Goal: Task Accomplishment & Management: Manage account settings

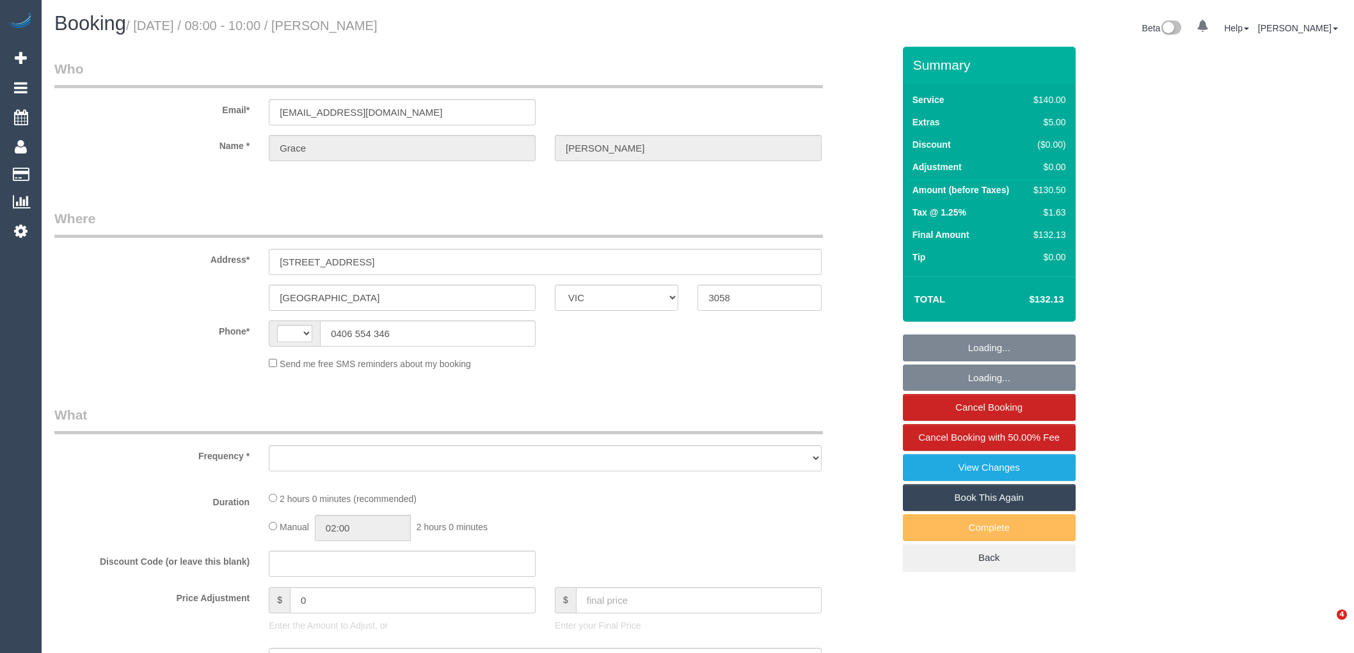
select select "VIC"
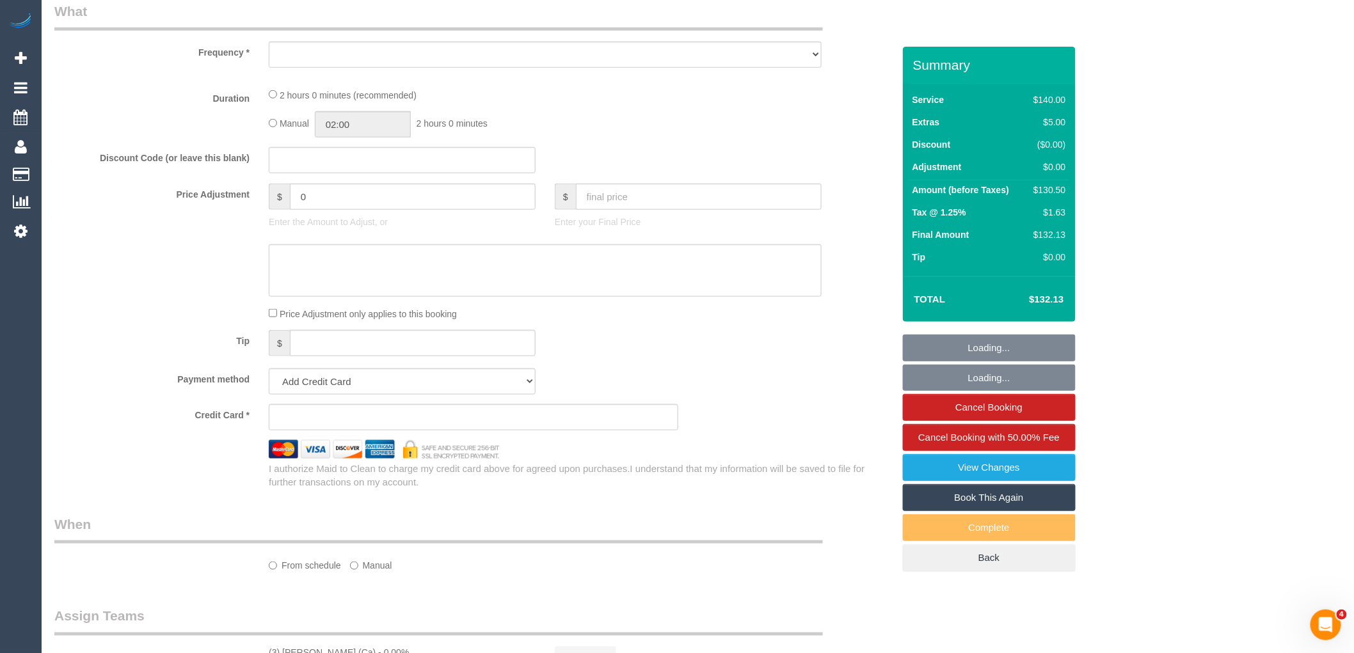
scroll to position [640, 0]
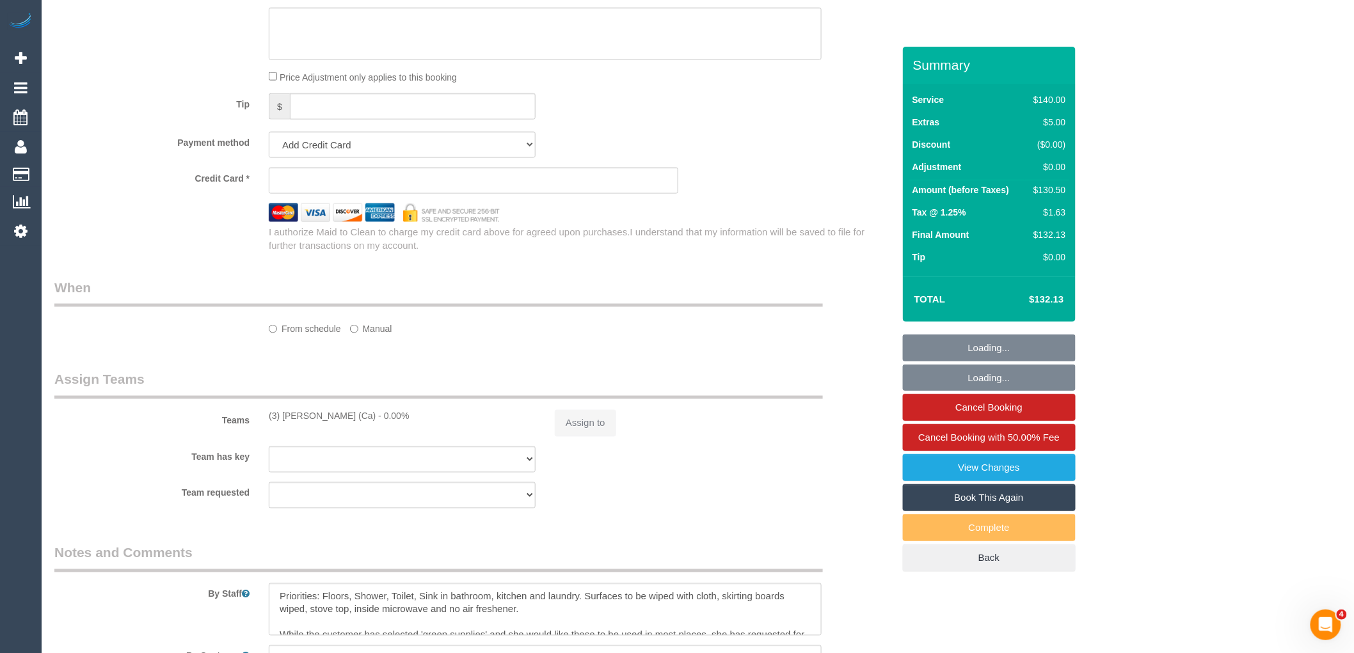
select select "string:stripe-pm_1PV5gT2GScqysDRVmCd6OCHO"
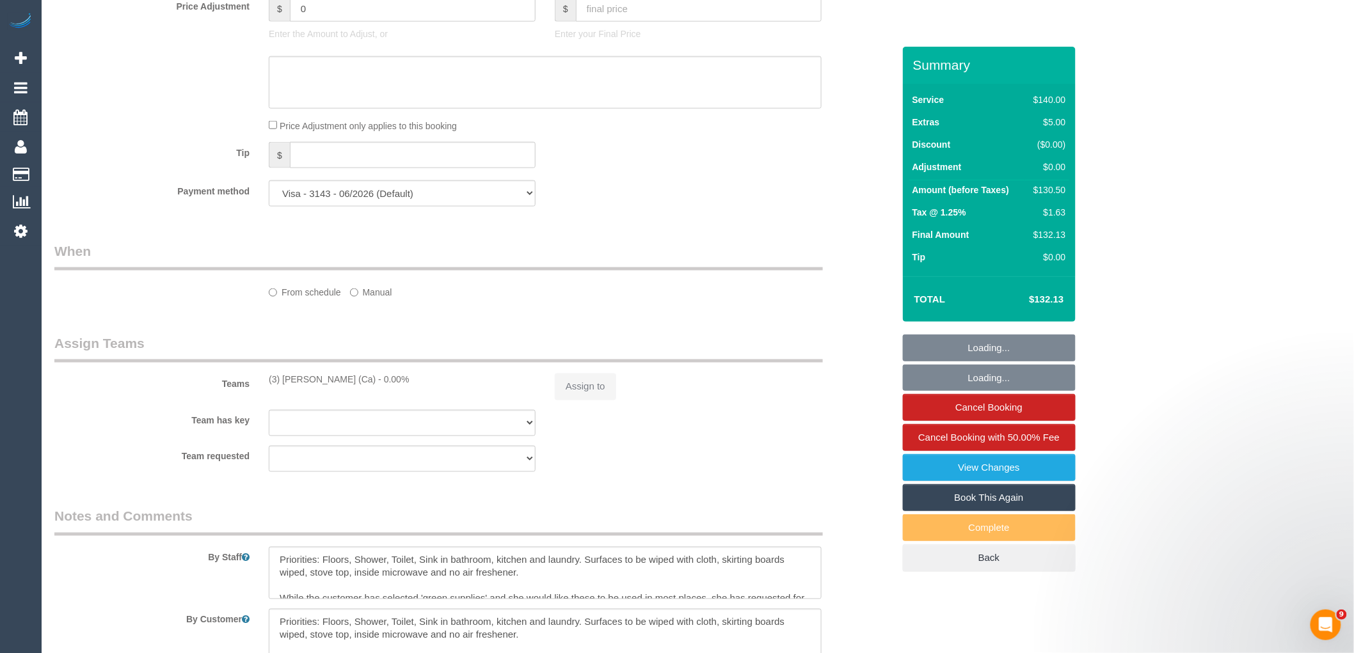
select select "string:AU"
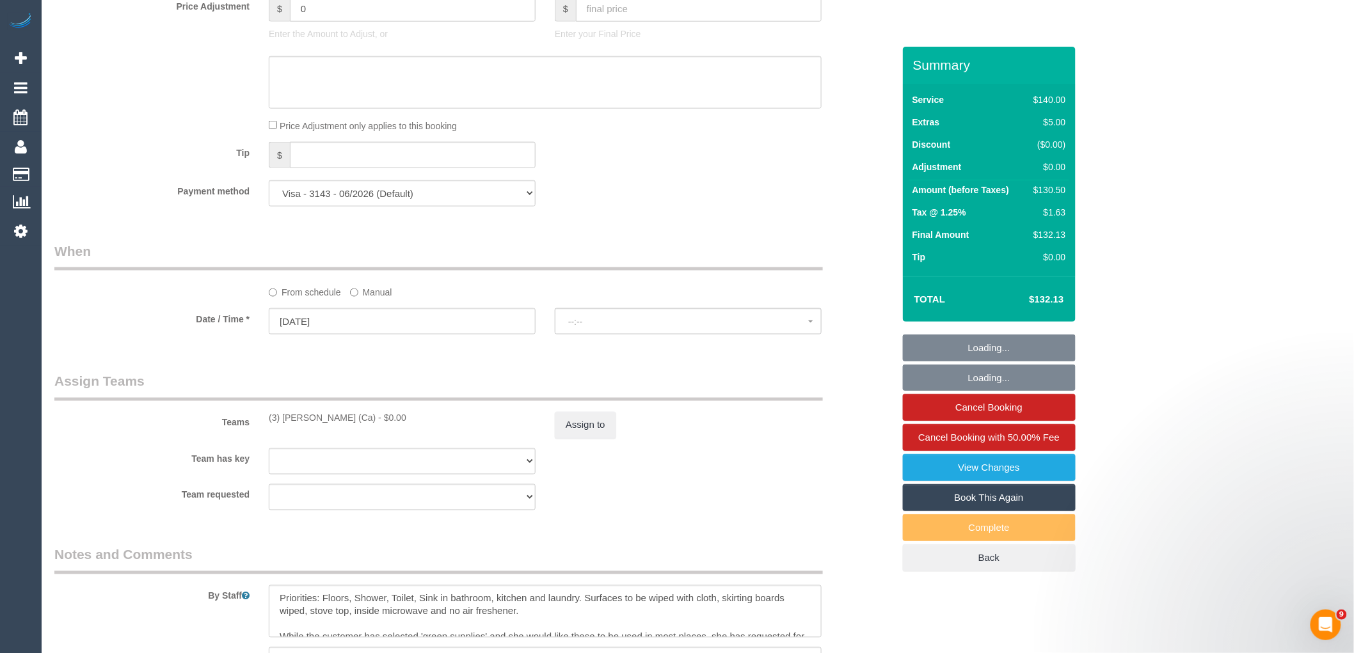
select select "object:1247"
select select "spot1"
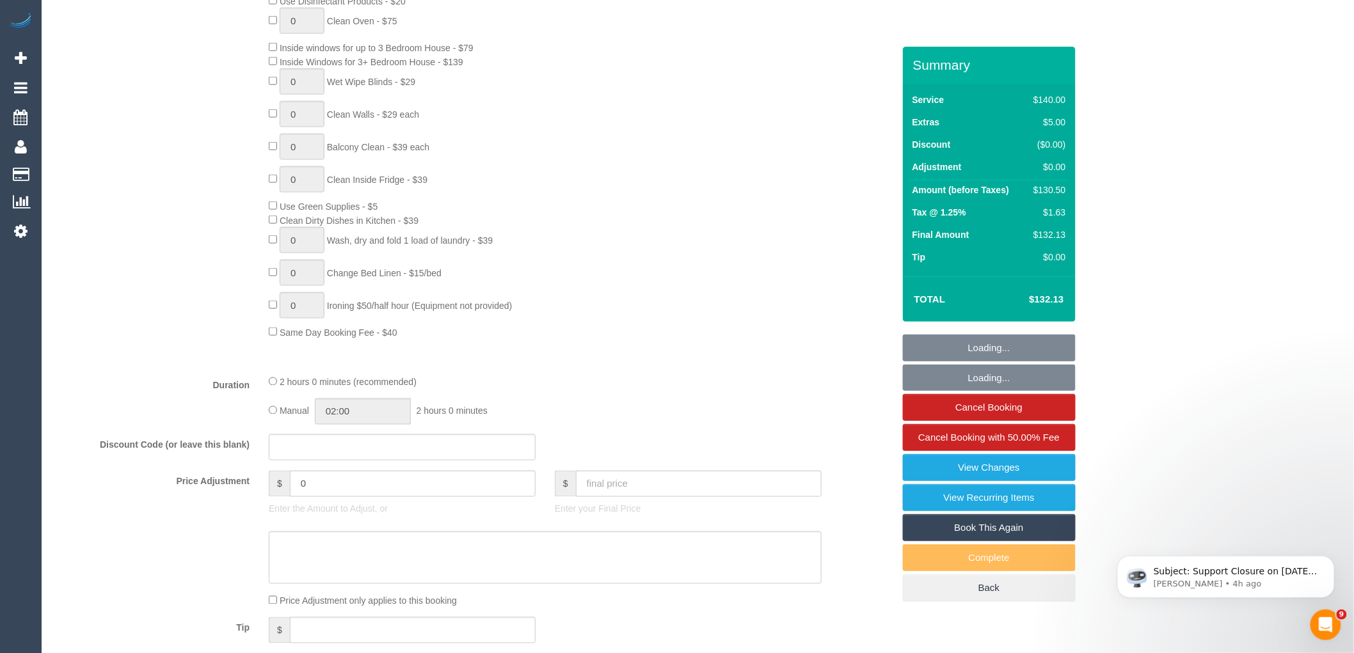
select select "object:1423"
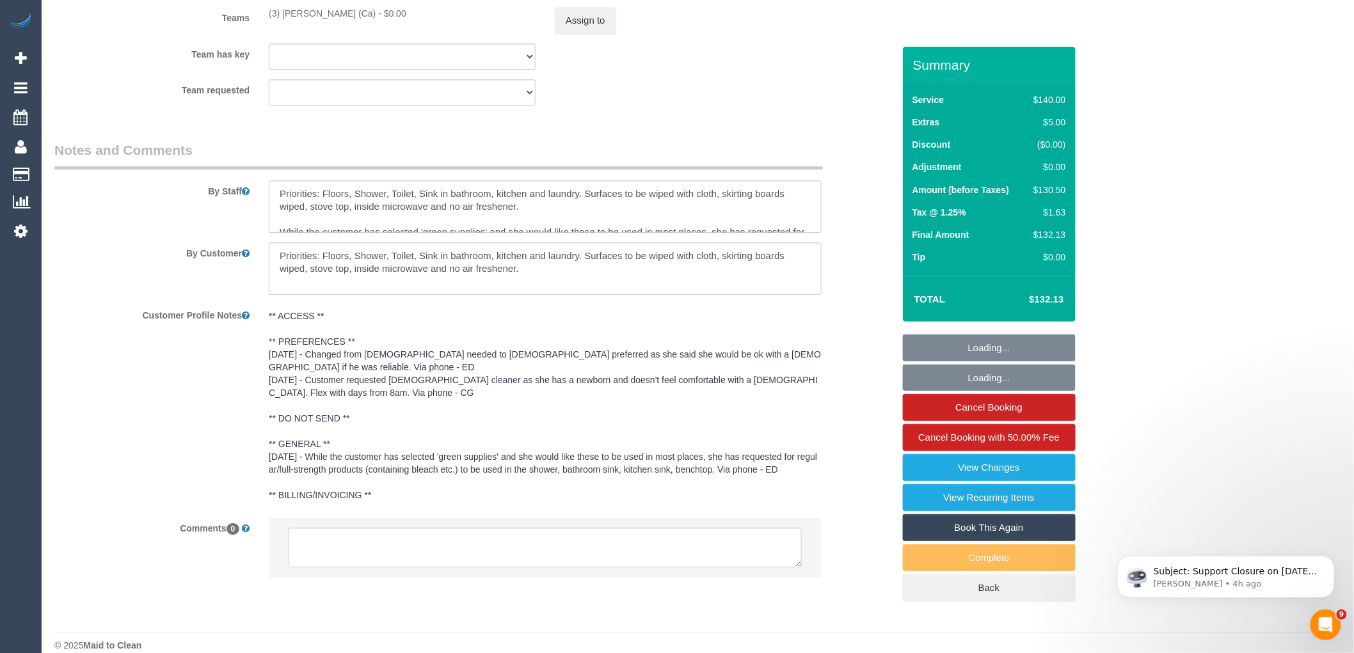
scroll to position [1925, 0]
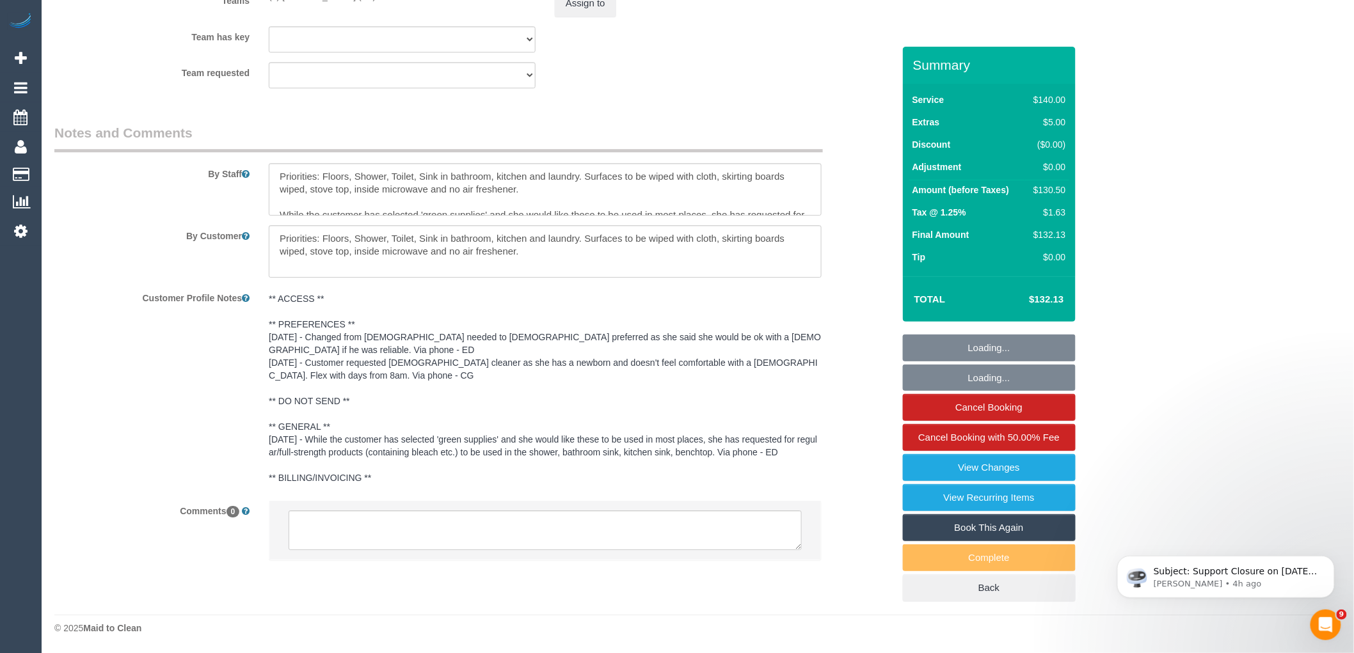
select select "number:27"
select select "number:14"
select select "number:19"
select select "number:22"
select select "number:35"
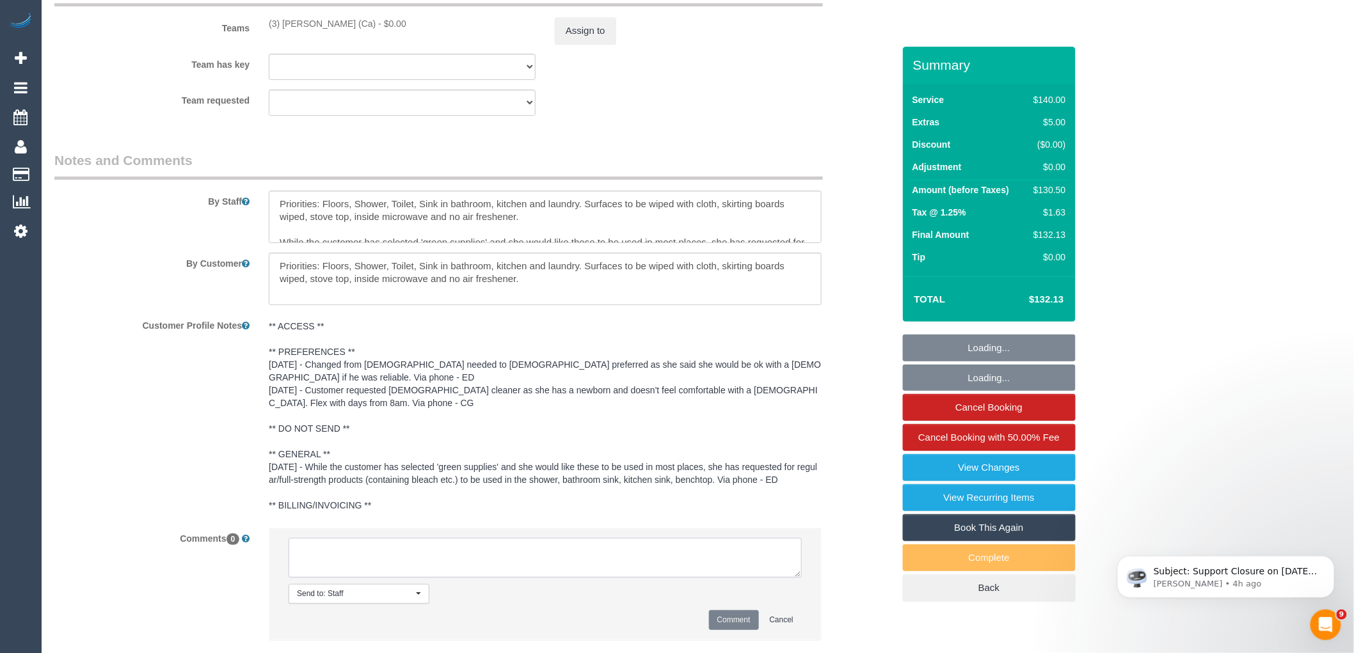
scroll to position [1947, 0]
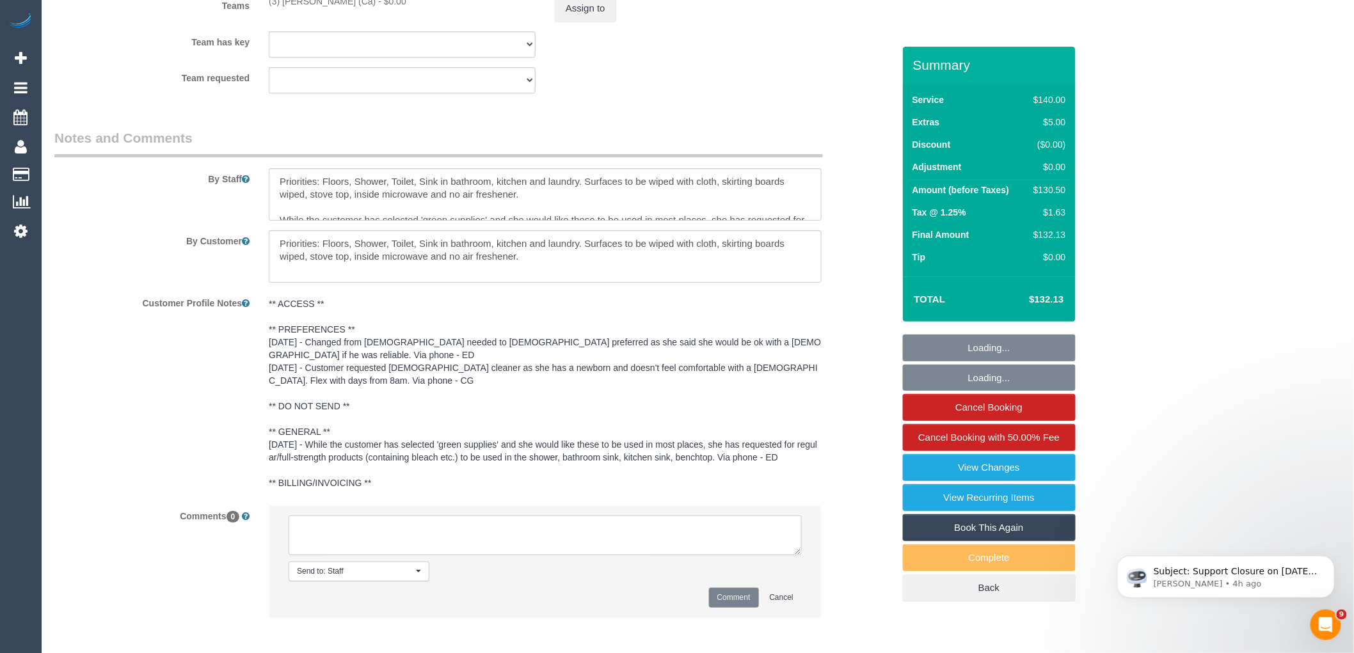
click at [461, 526] on textarea at bounding box center [545, 536] width 513 height 40
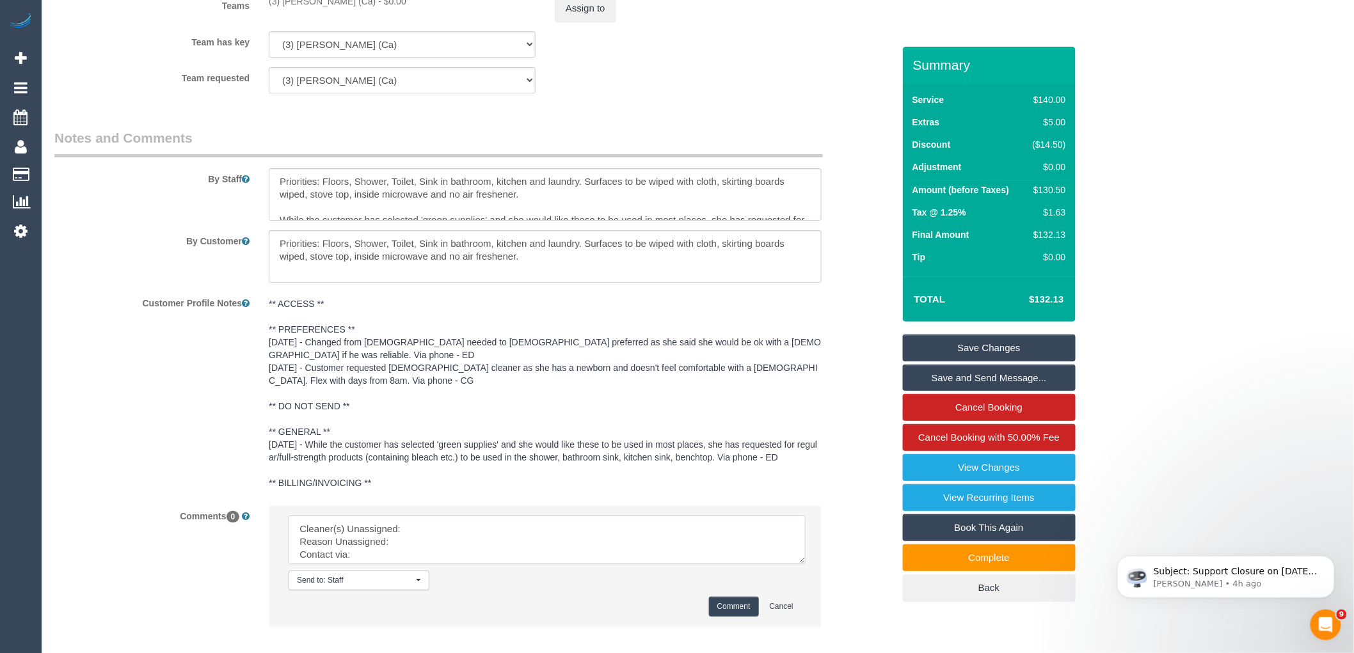
drag, startPoint x: 793, startPoint y: 545, endPoint x: 747, endPoint y: 598, distance: 70.7
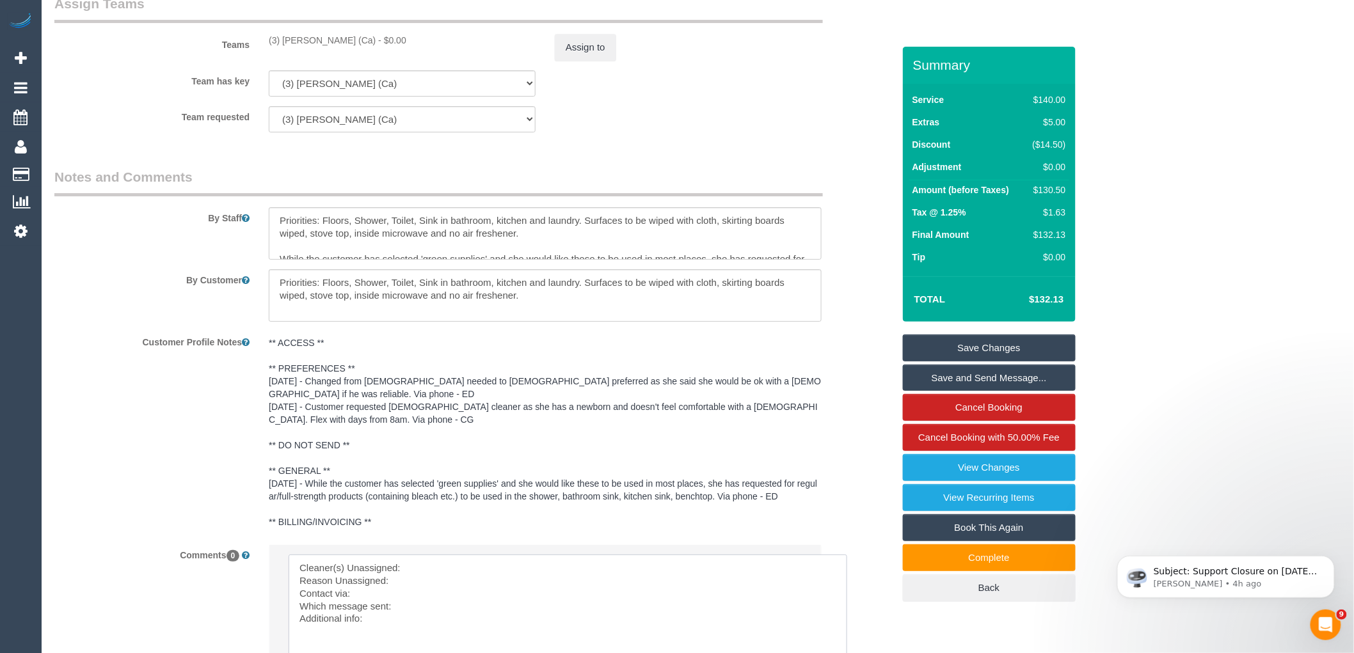
scroll to position [1662, 0]
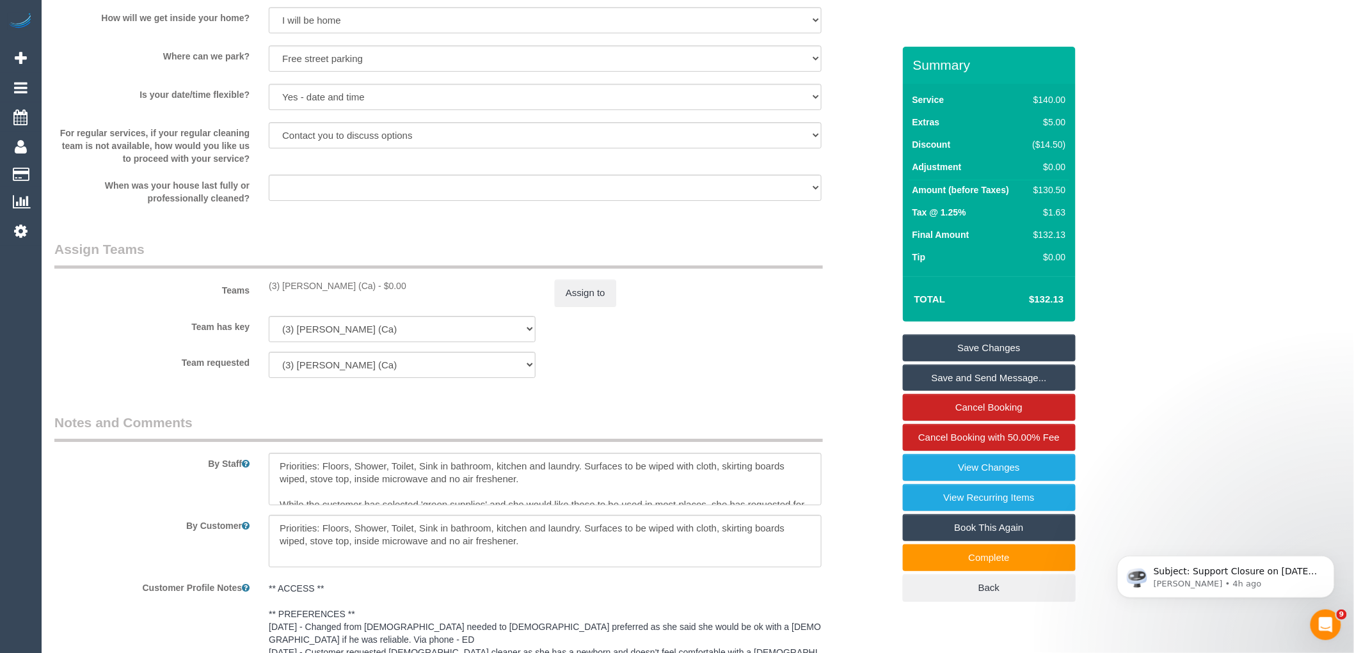
drag, startPoint x: 363, startPoint y: 289, endPoint x: 260, endPoint y: 290, distance: 103.0
click at [260, 290] on div "(3) Melissa Alampi (Ca) - $0.00" at bounding box center [402, 286] width 286 height 13
copy div "(3) [PERSON_NAME] (Ca)"
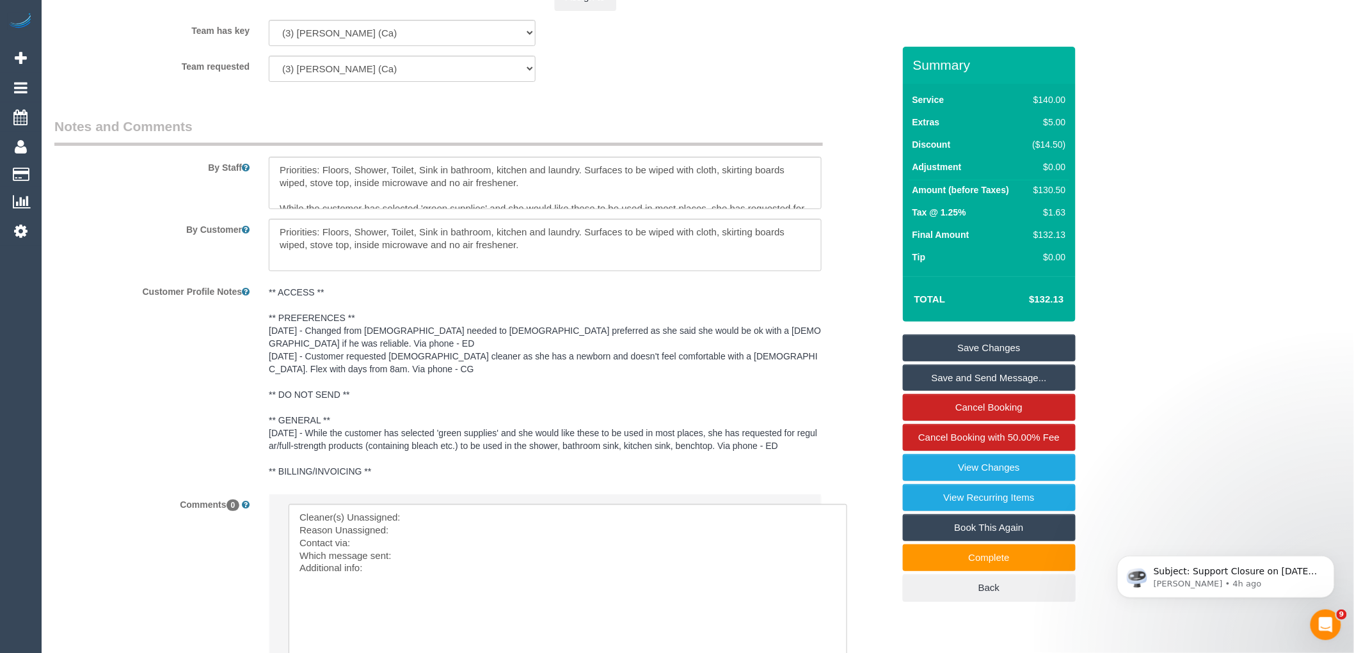
scroll to position [2135, 0]
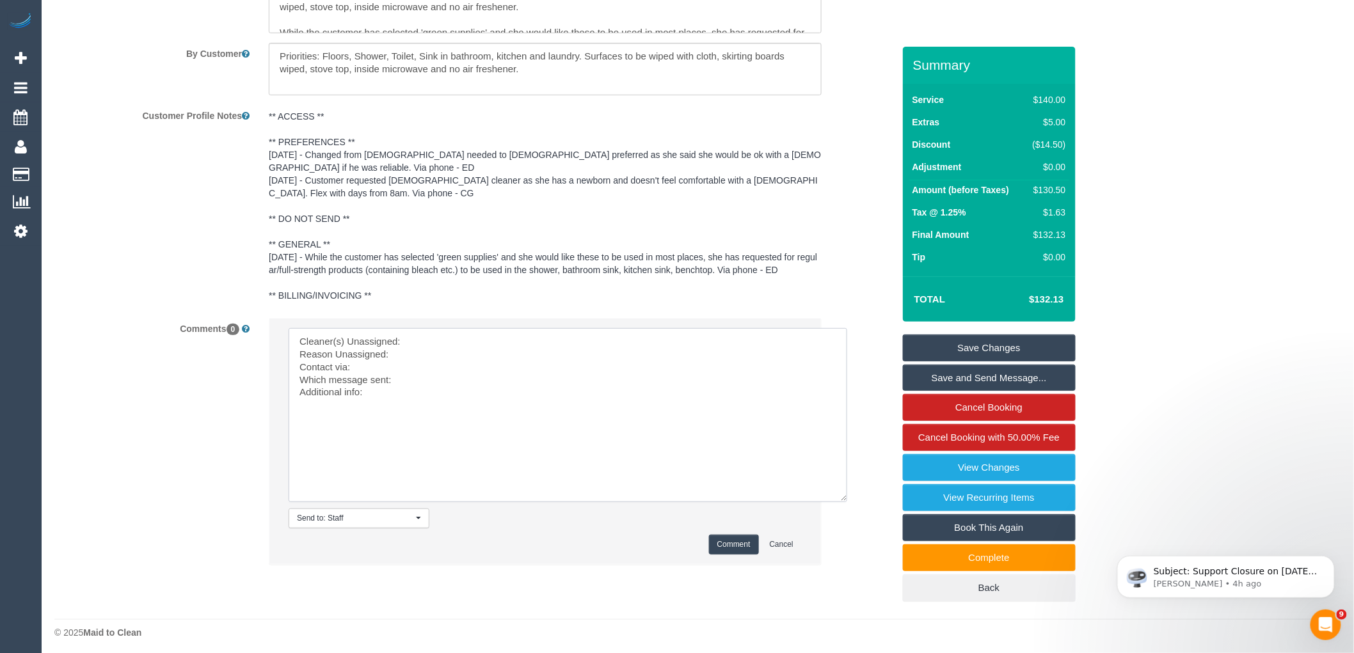
click at [459, 333] on textarea at bounding box center [568, 415] width 559 height 174
paste textarea "(3) [PERSON_NAME] (Ca)"
click at [446, 348] on textarea at bounding box center [568, 415] width 559 height 174
click at [413, 366] on textarea at bounding box center [568, 415] width 559 height 174
click at [404, 384] on textarea at bounding box center [568, 415] width 559 height 174
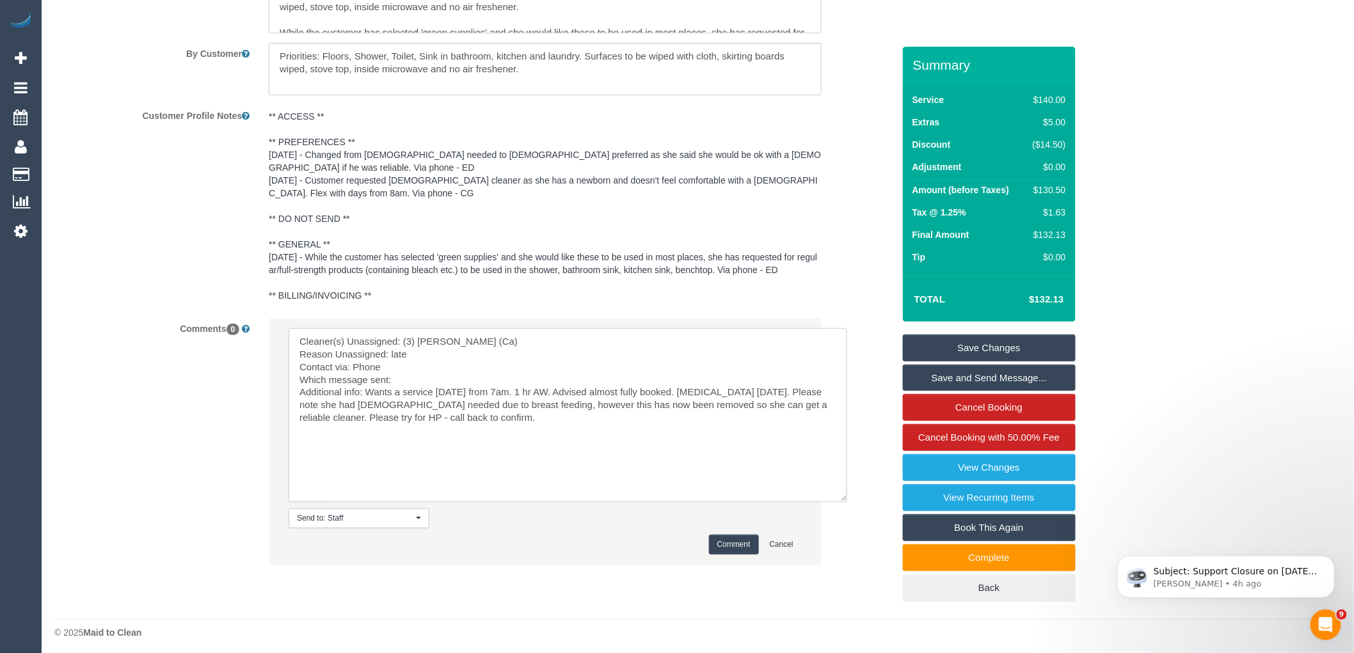
drag, startPoint x: 508, startPoint y: 413, endPoint x: 277, endPoint y: 331, distance: 245.3
click at [277, 331] on li "Send to: Staff Nothing selected Send to: Staff Send to: Customer Send to: Team …" at bounding box center [545, 442] width 552 height 246
type textarea "Cleaner(s) Unassigned: (3) Melissa Alampi (Ca) Reason Unassigned: late Contact …"
click at [734, 539] on button "Comment" at bounding box center [734, 545] width 50 height 20
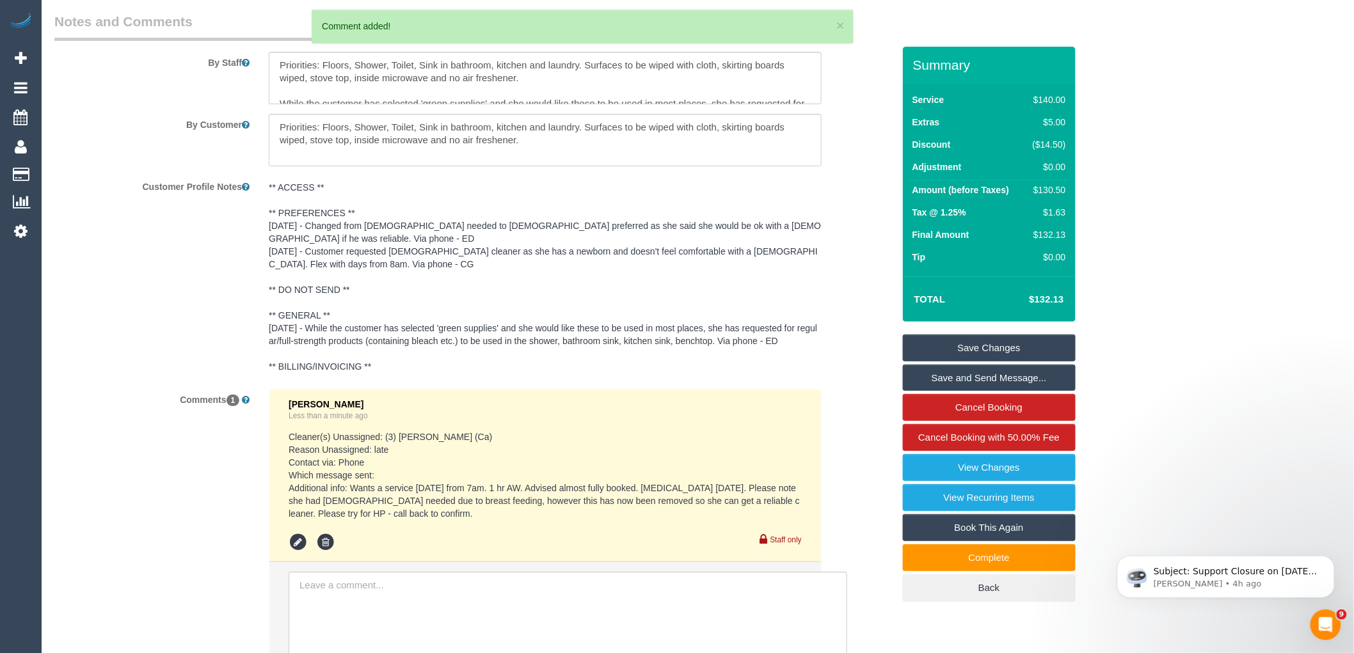
click at [329, 312] on pre "** ACCESS ** ** PREFERENCES ** 27/8/25 - Changed from female needed to female p…" at bounding box center [545, 277] width 553 height 192
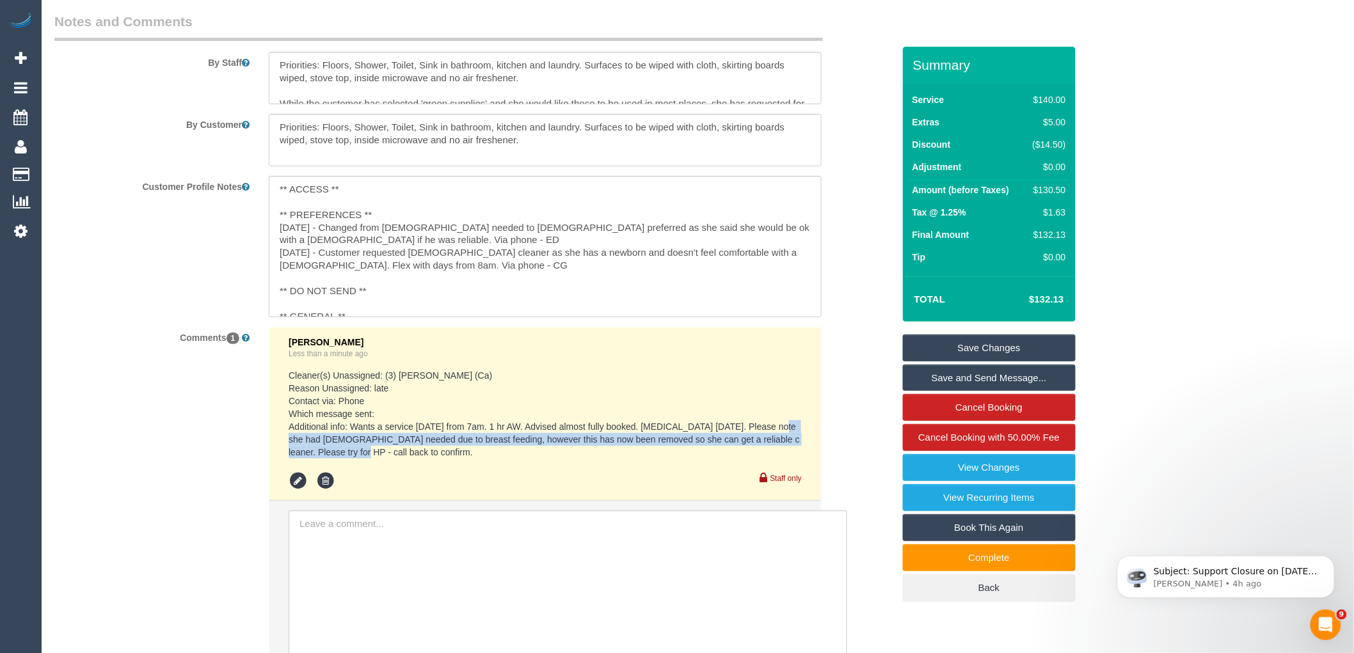
drag, startPoint x: 771, startPoint y: 430, endPoint x: 334, endPoint y: 458, distance: 437.9
click at [334, 458] on pre "Cleaner(s) Unassigned: (3) Melissa Alampi (Ca) Reason Unassigned: late Contact …" at bounding box center [545, 414] width 513 height 90
copy pre "Please note she had female needed due to breast feeding, however this has now b…"
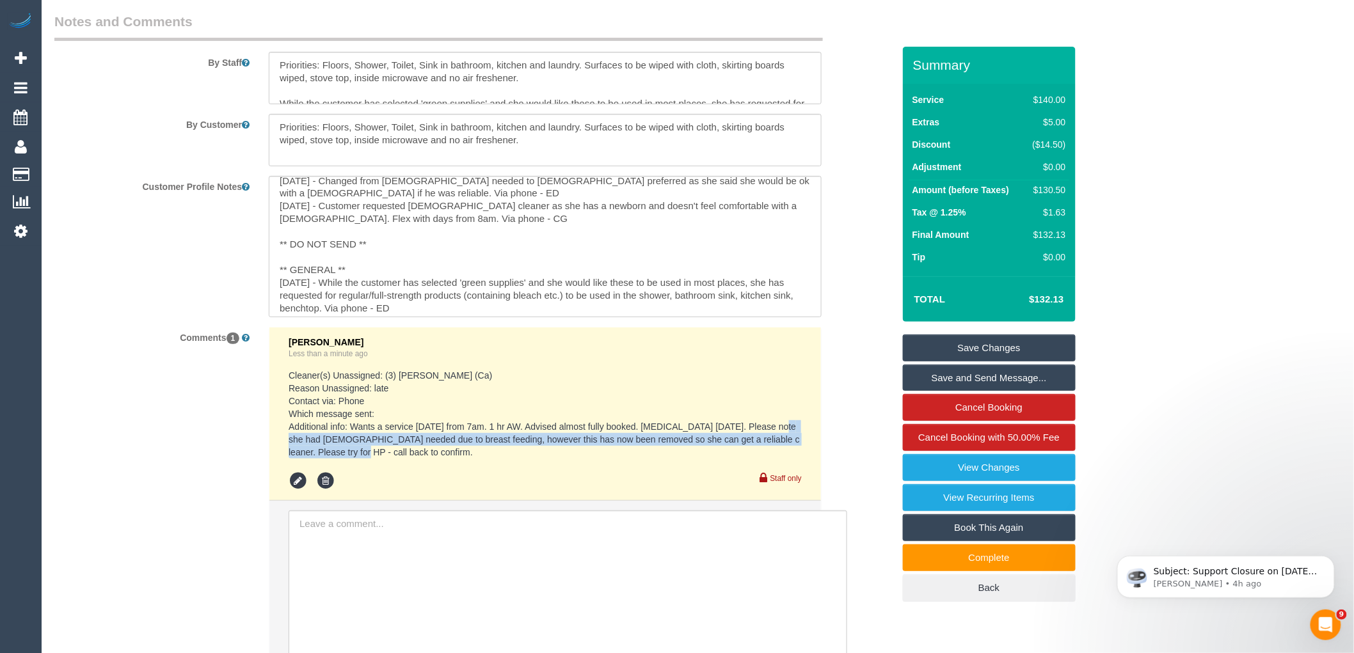
scroll to position [71, 0]
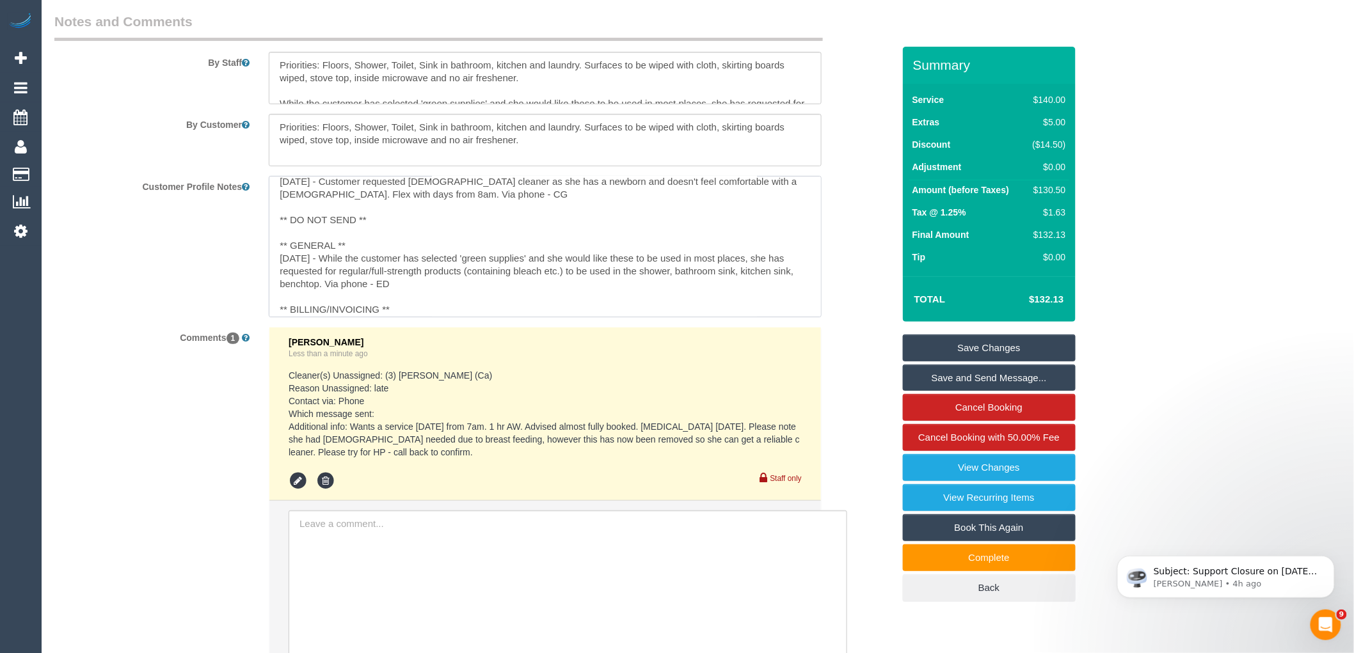
click at [372, 254] on textarea "** ACCESS ** ** PREFERENCES ** 27/8/25 - Changed from female needed to female p…" at bounding box center [545, 246] width 553 height 141
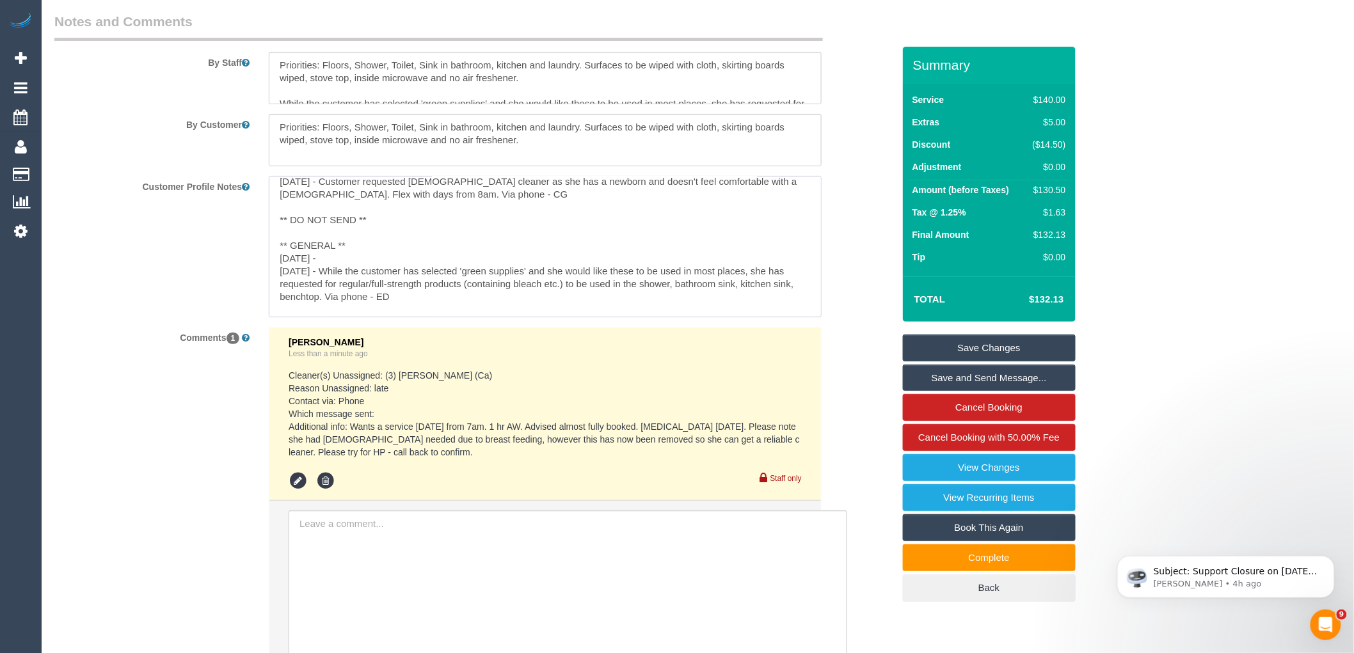
paste textarea "Please note she had female needed due to breast feeding, however this has now b…"
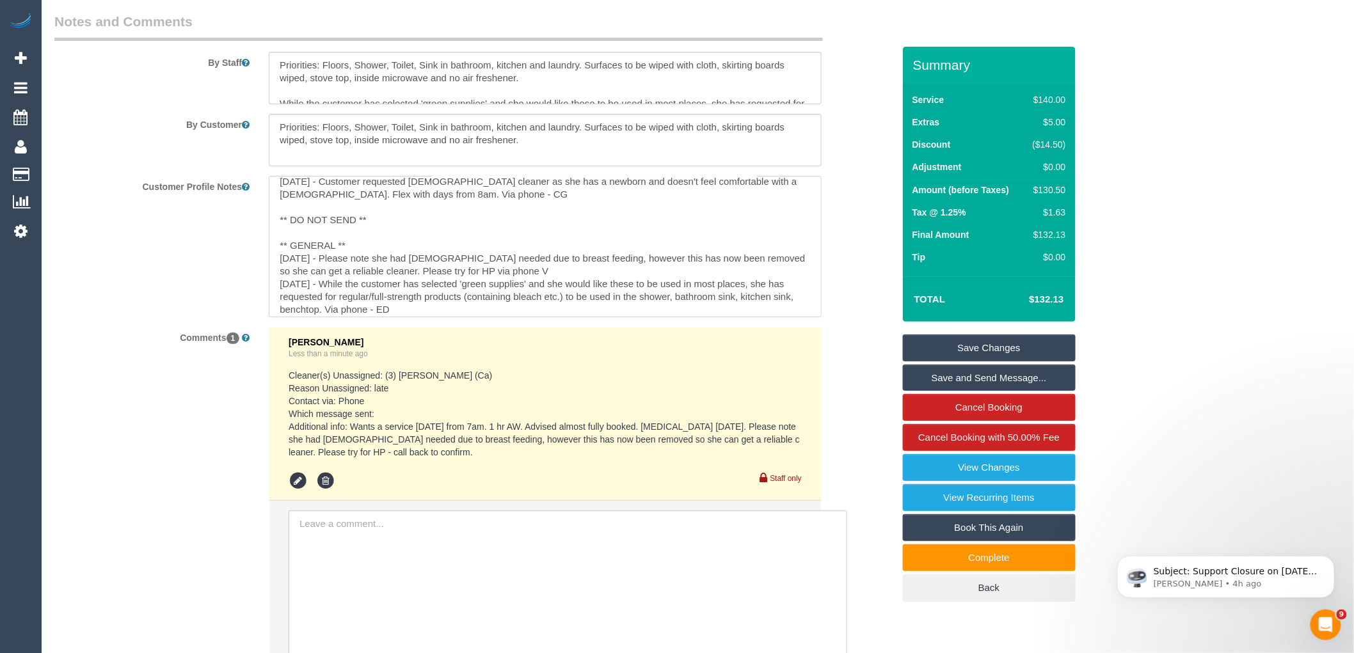
type textarea "** ACCESS ** ** PREFERENCES ** [DATE] - Changed from [DEMOGRAPHIC_DATA] needed …"
click at [854, 282] on div "Customer Profile Notes ** ACCESS ** ** PREFERENCES ** 27/8/25 - Changed from fe…" at bounding box center [474, 246] width 858 height 141
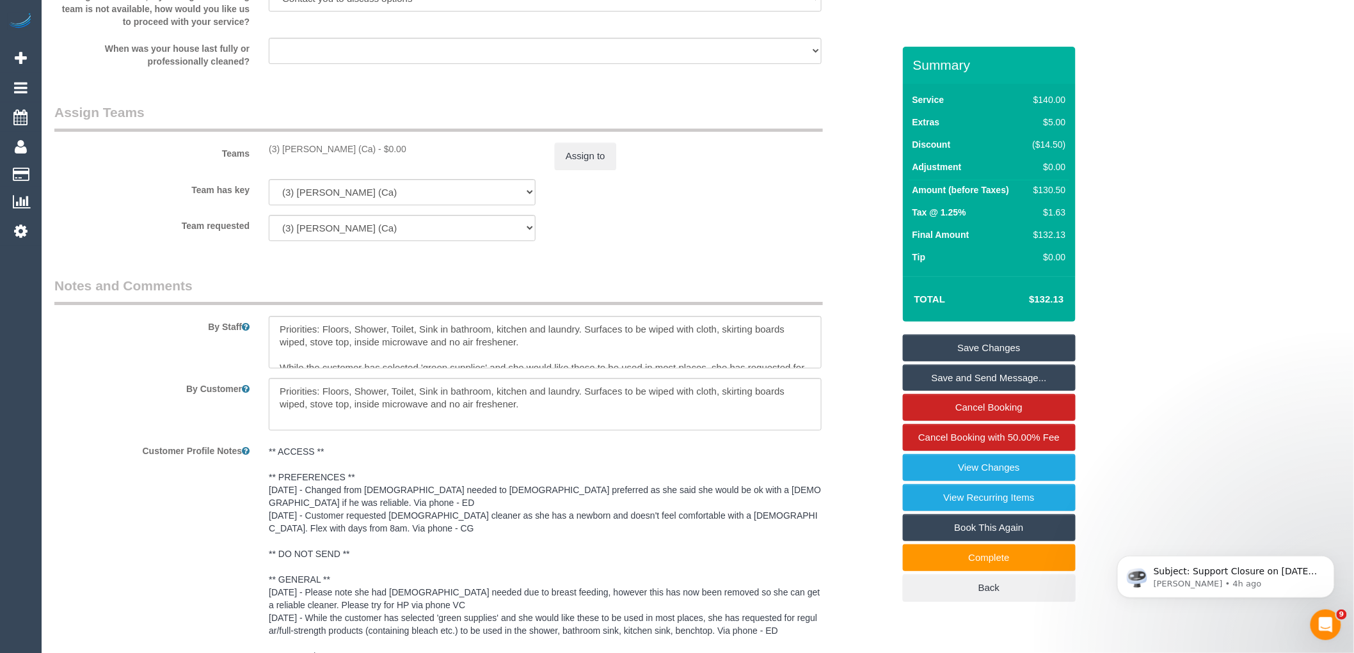
scroll to position [1780, 0]
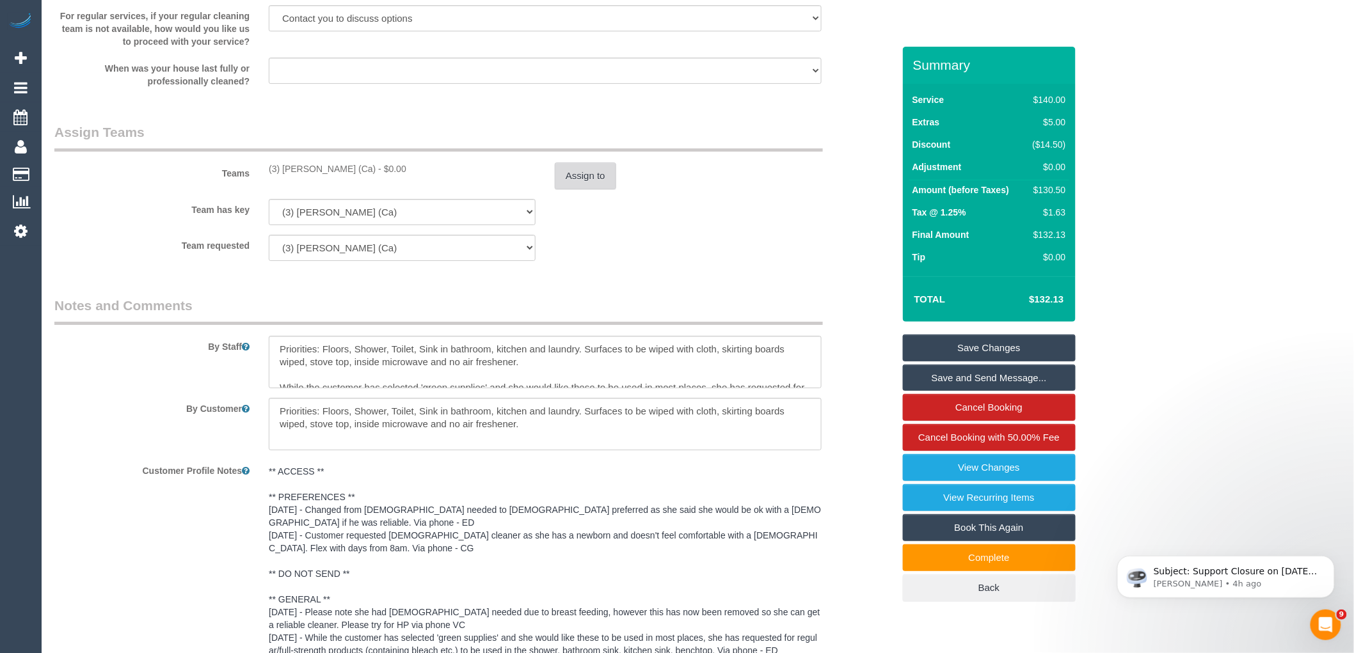
click at [591, 170] on button "Assign to" at bounding box center [585, 176] width 61 height 27
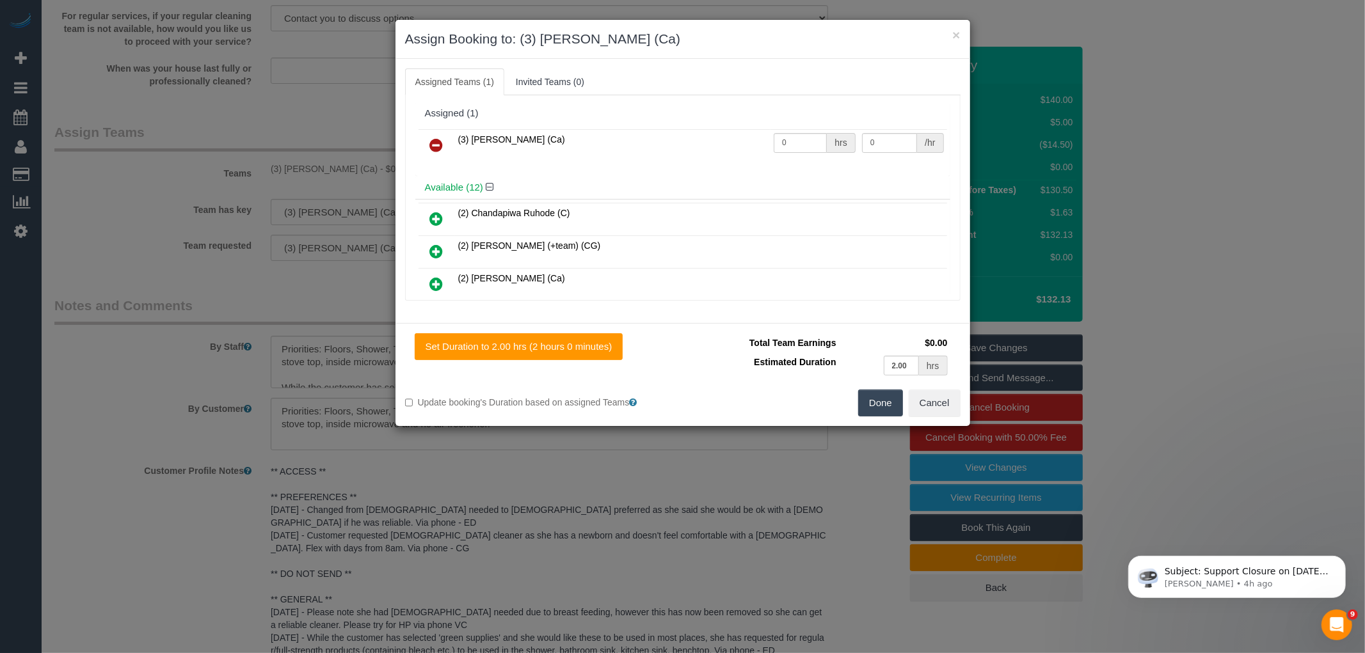
click at [446, 131] on td at bounding box center [437, 145] width 36 height 33
click at [440, 141] on icon at bounding box center [436, 145] width 13 height 15
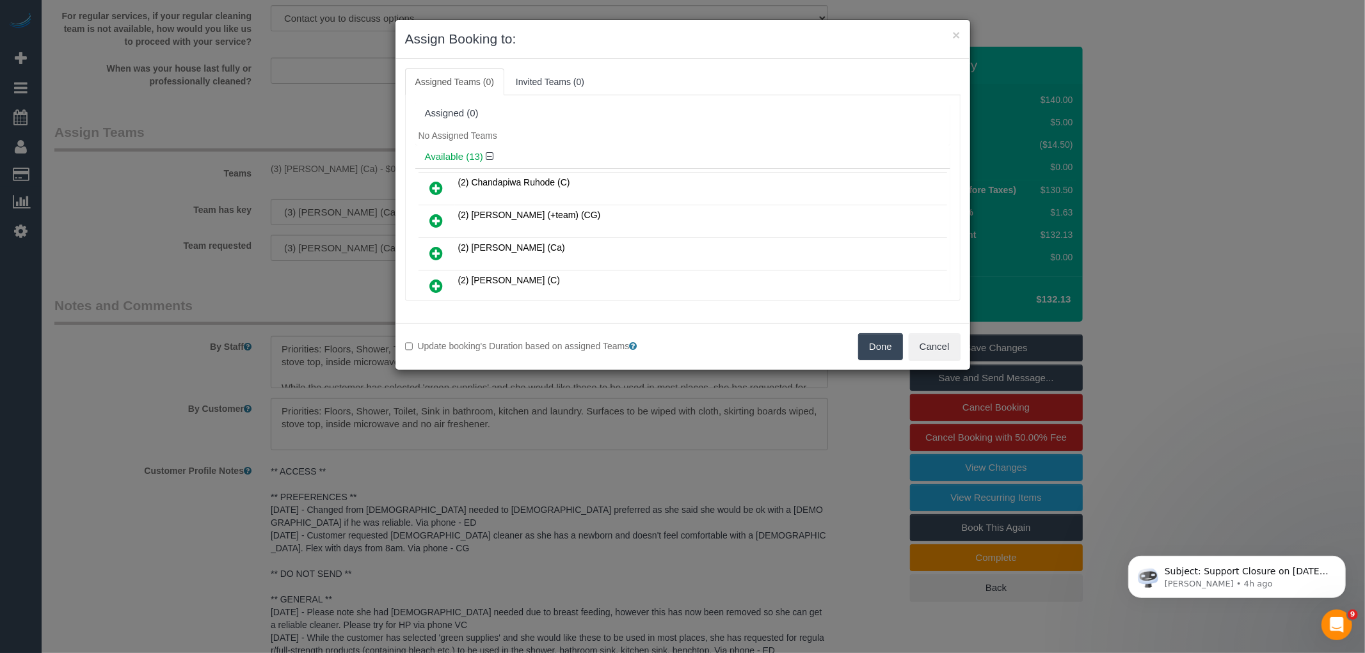
click at [893, 336] on button "Done" at bounding box center [880, 346] width 45 height 27
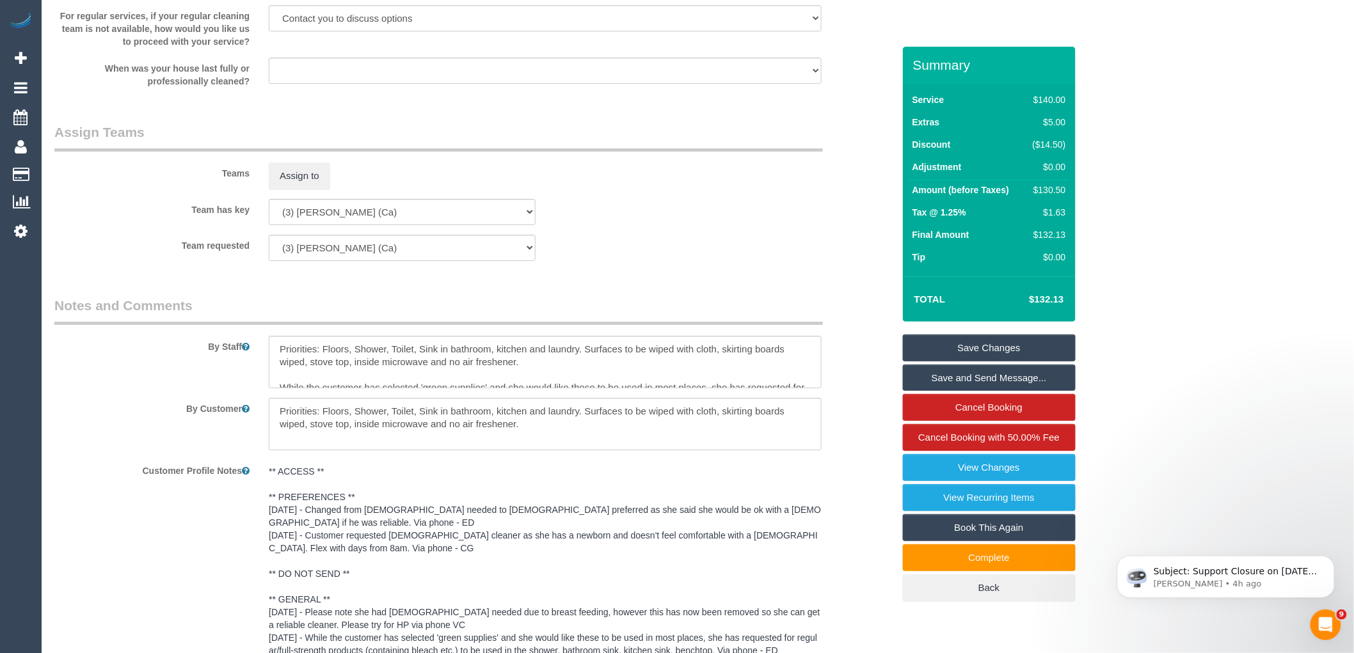
click at [985, 344] on link "Save Changes" at bounding box center [989, 348] width 173 height 27
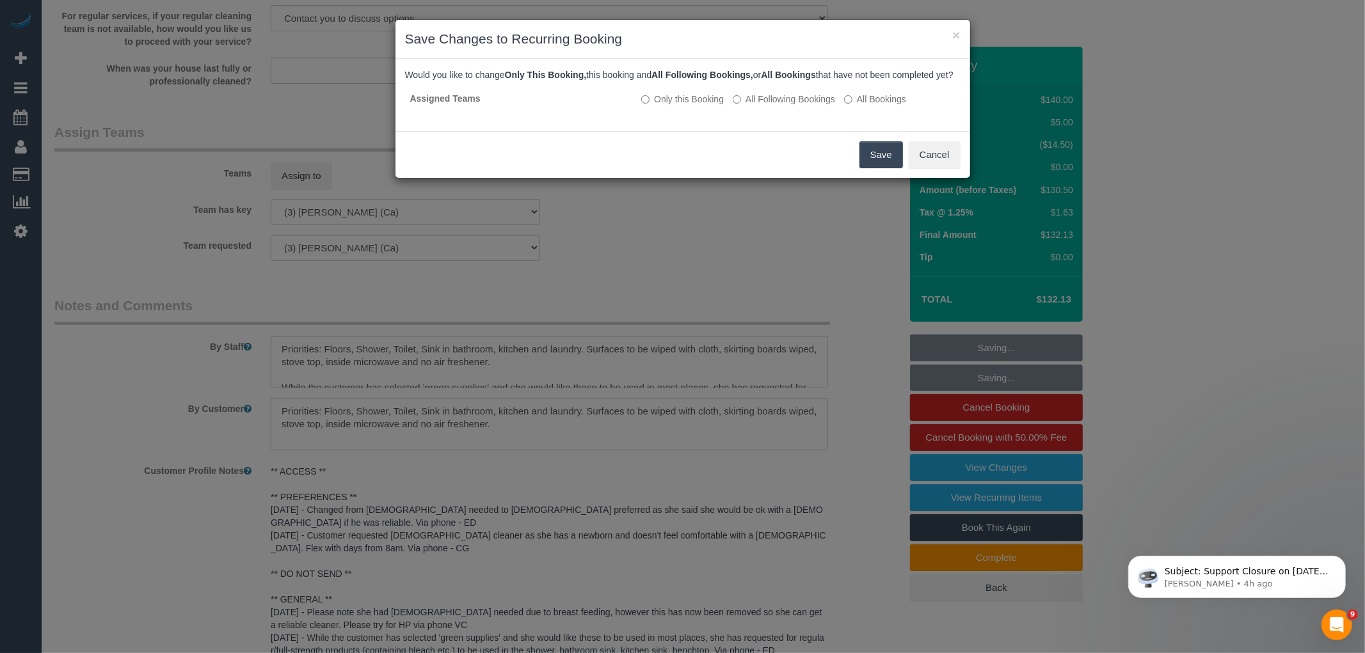
click at [877, 168] on button "Save" at bounding box center [881, 154] width 44 height 27
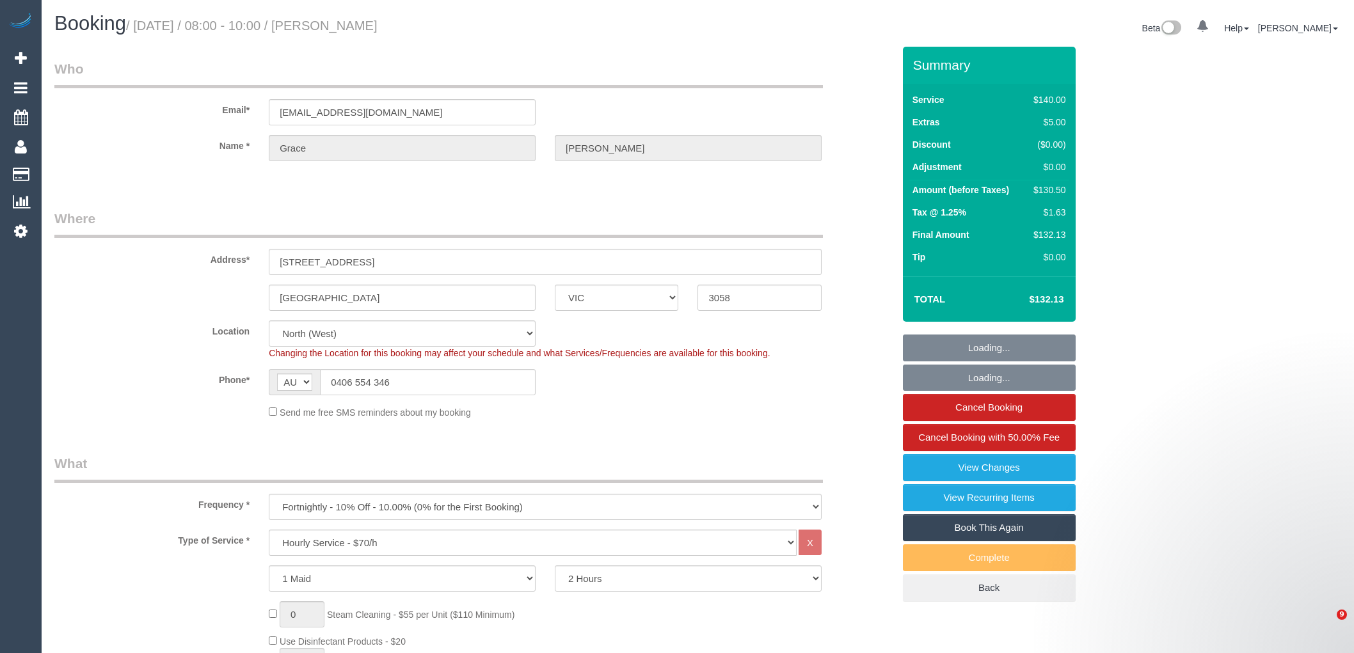
select select "VIC"
select select "object:720"
select select "number:27"
select select "number:14"
select select "number:19"
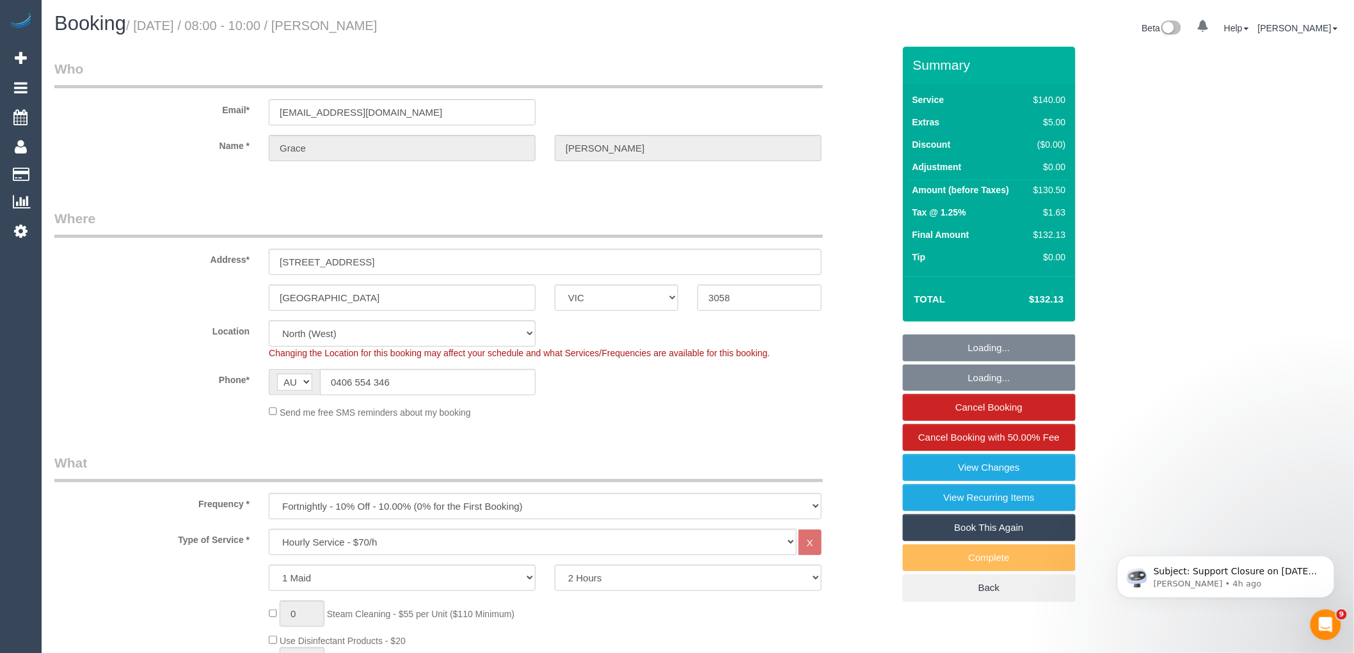
select select "number:22"
select select "number:35"
select select "spot1"
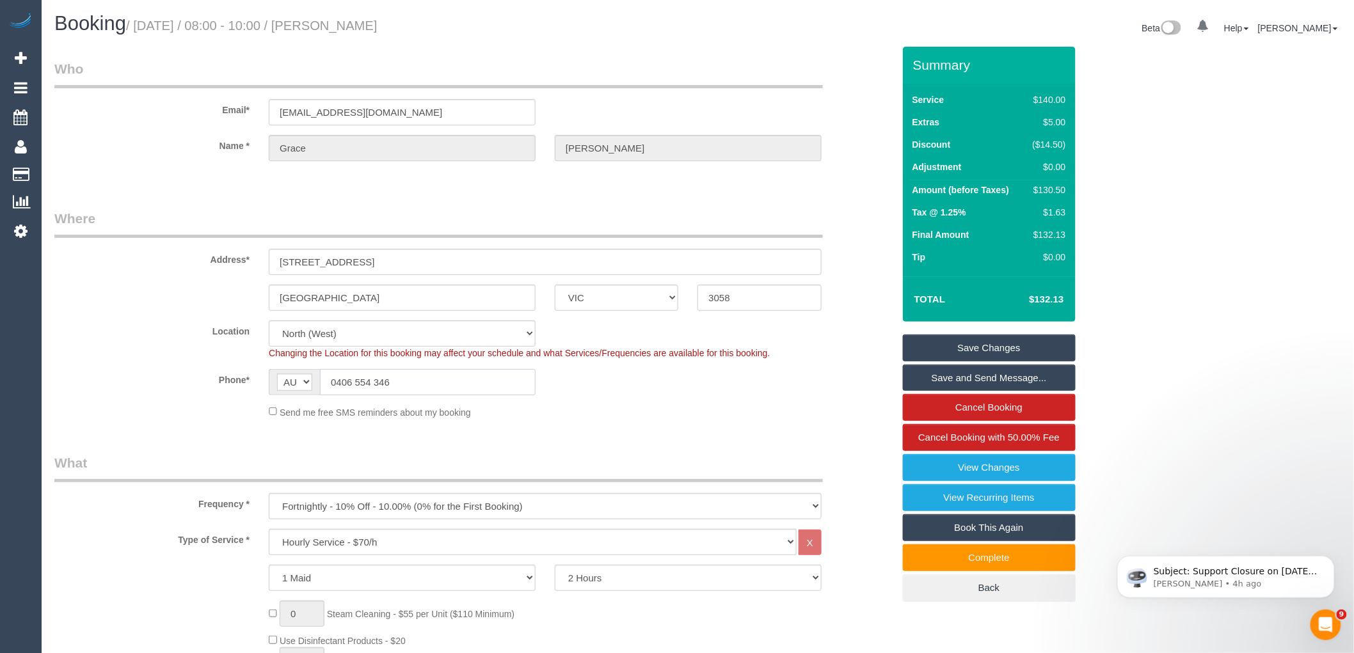
drag, startPoint x: 413, startPoint y: 385, endPoint x: 269, endPoint y: 375, distance: 144.3
click at [270, 375] on div "AF AL DZ AD AO AI AQ AG AR AM AW AU AT AZ BS BH BD BB BY BE BZ BJ BM BT BO BA B…" at bounding box center [402, 382] width 267 height 26
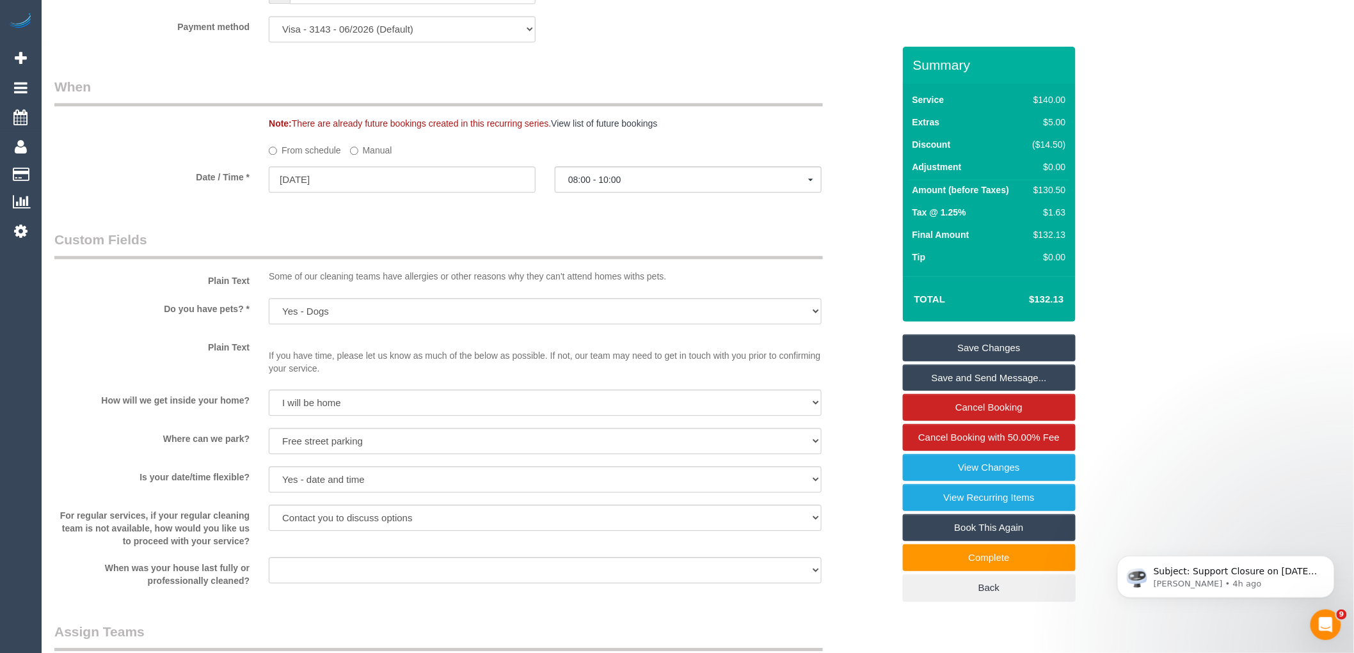
scroll to position [1920, 0]
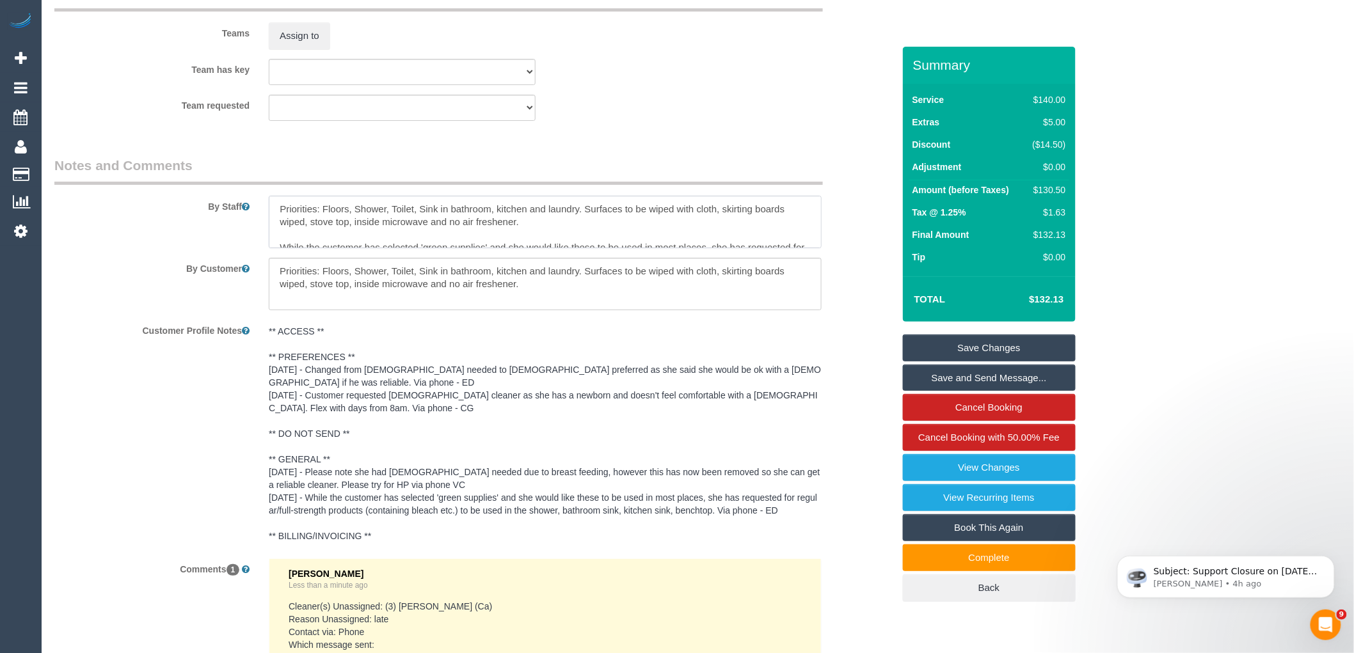
click at [269, 213] on textarea at bounding box center [545, 222] width 553 height 52
paste textarea "0406 554 346"
type textarea "Contact customer when 15minutes away from arriving 0406 554 346 Priorities: Flo…"
drag, startPoint x: 532, startPoint y: 288, endPoint x: 277, endPoint y: 271, distance: 255.2
click at [277, 271] on textarea at bounding box center [545, 284] width 553 height 52
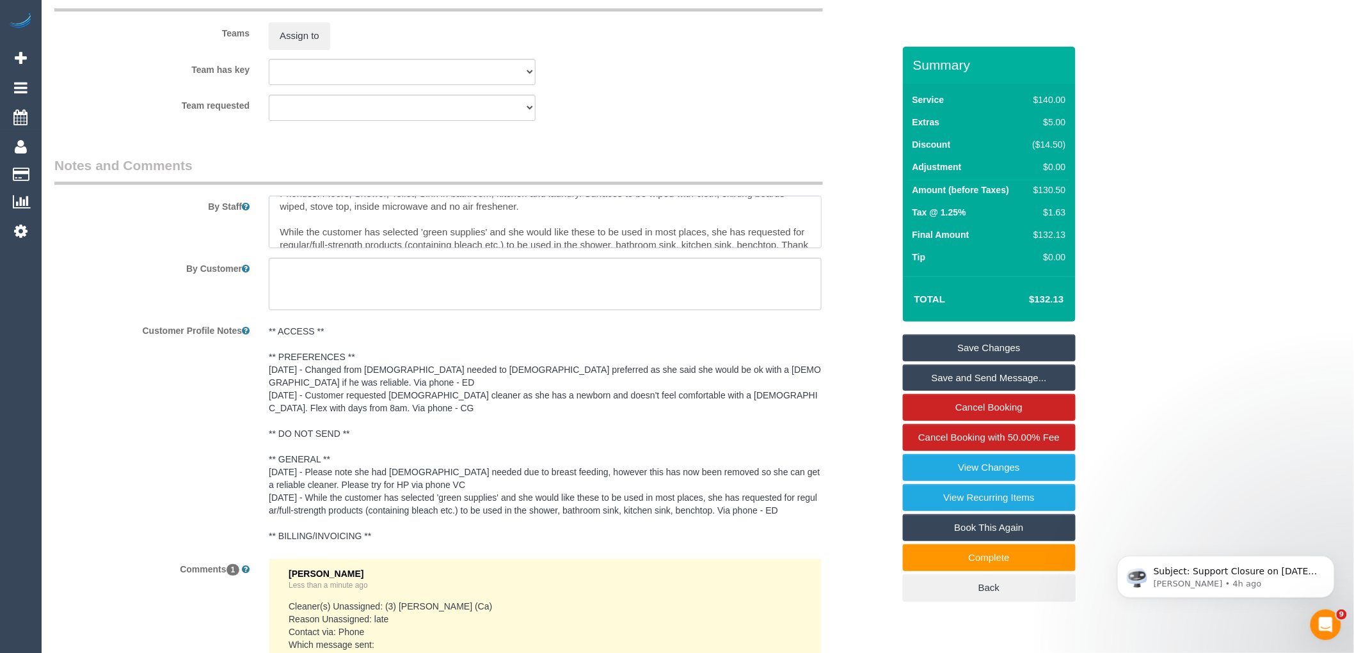
scroll to position [51, 0]
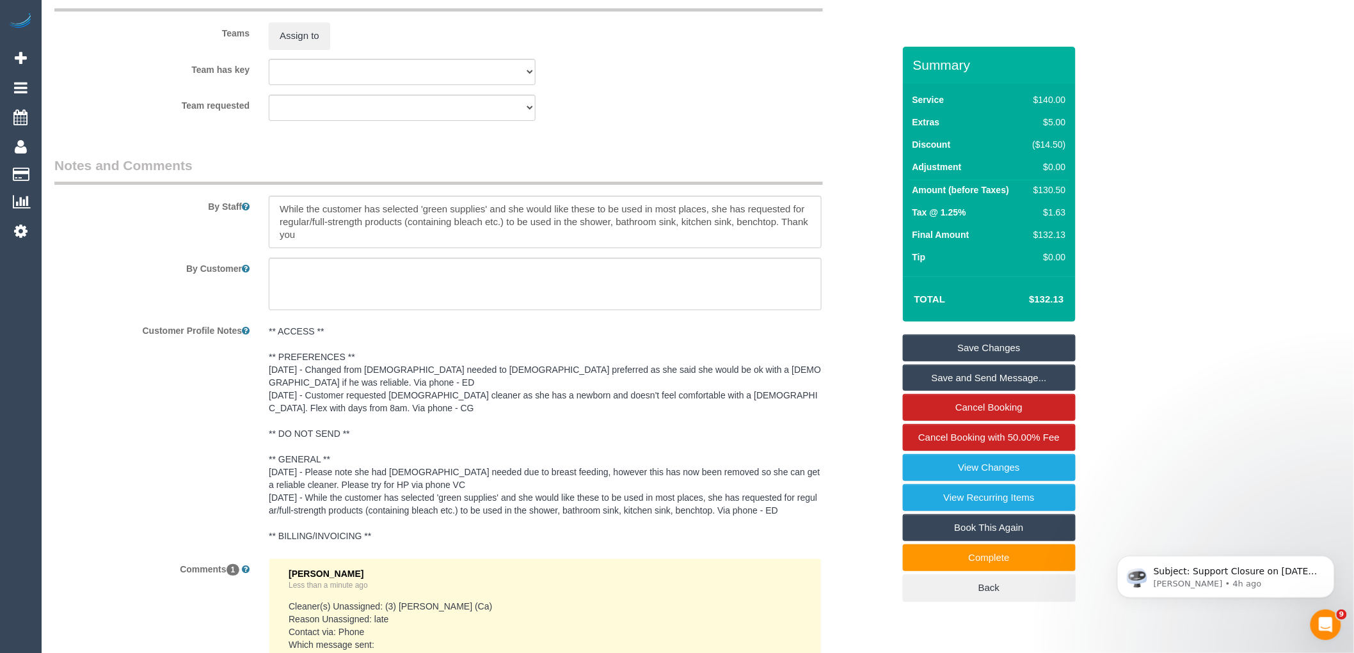
click at [1024, 346] on link "Save Changes" at bounding box center [989, 348] width 173 height 27
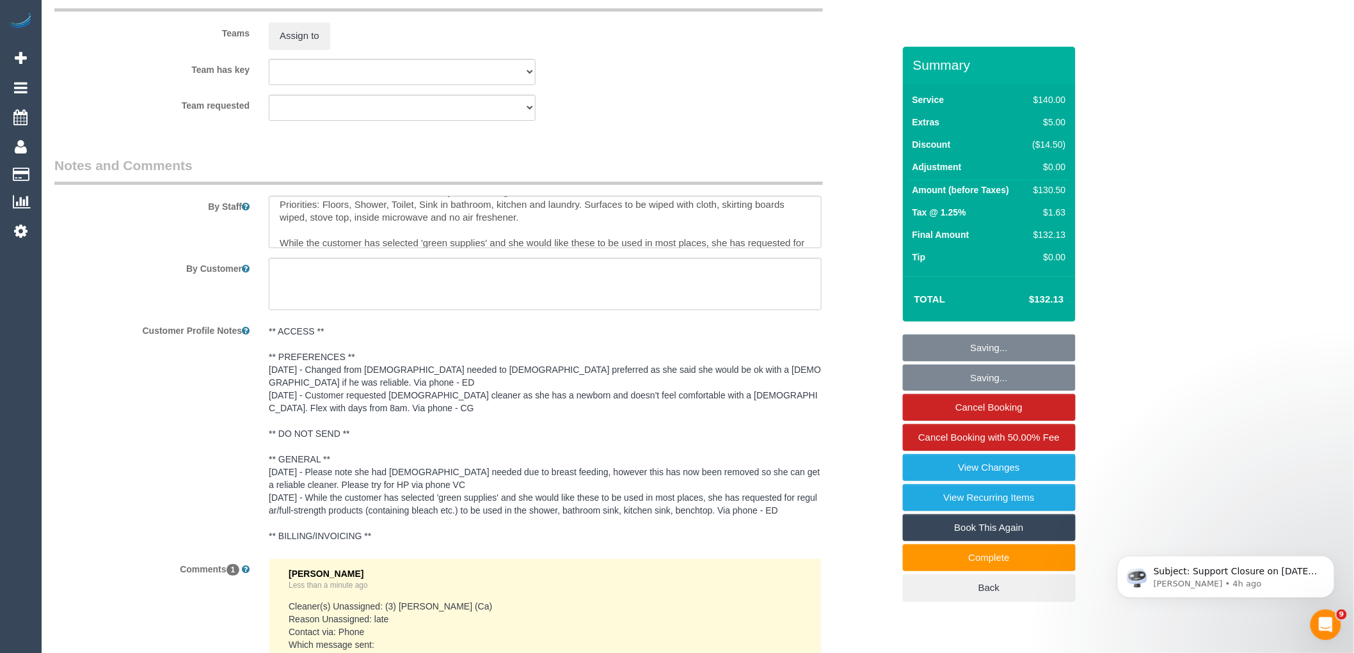
scroll to position [0, 0]
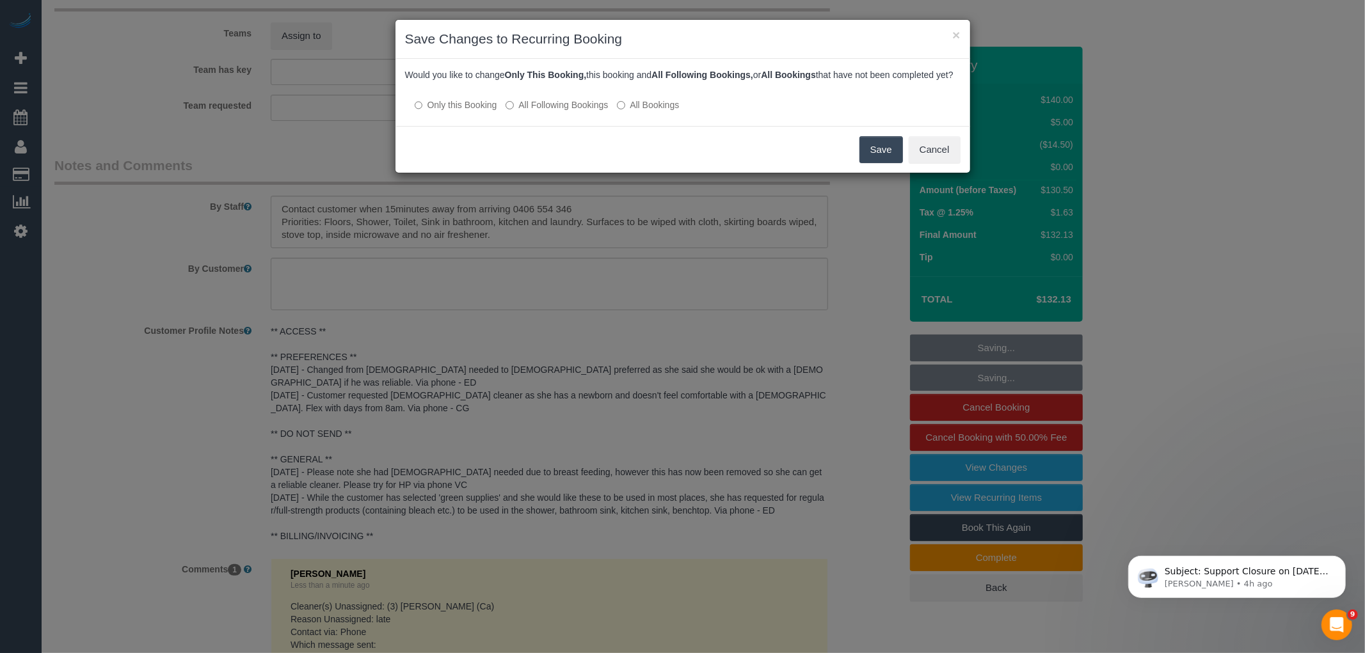
click at [555, 111] on label "All Following Bookings" at bounding box center [557, 105] width 102 height 13
click at [885, 159] on button "Save" at bounding box center [881, 149] width 44 height 27
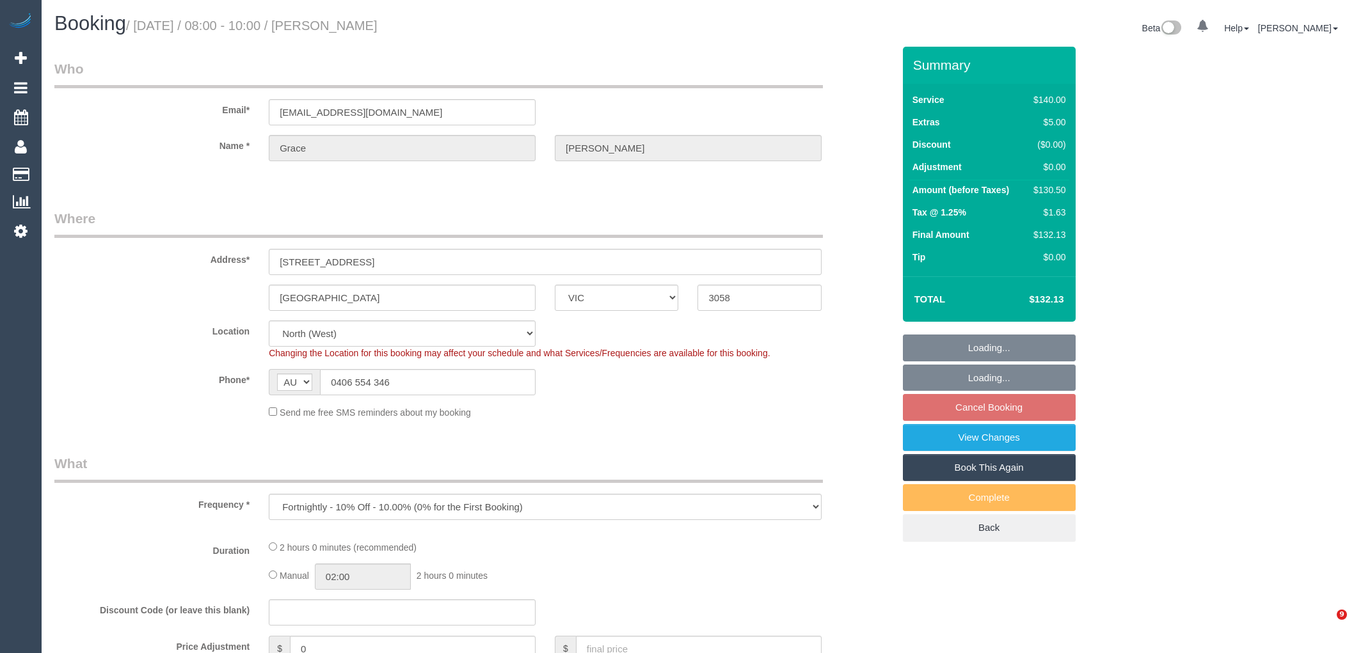
select select "VIC"
select select "number:27"
select select "number:14"
select select "number:19"
select select "number:22"
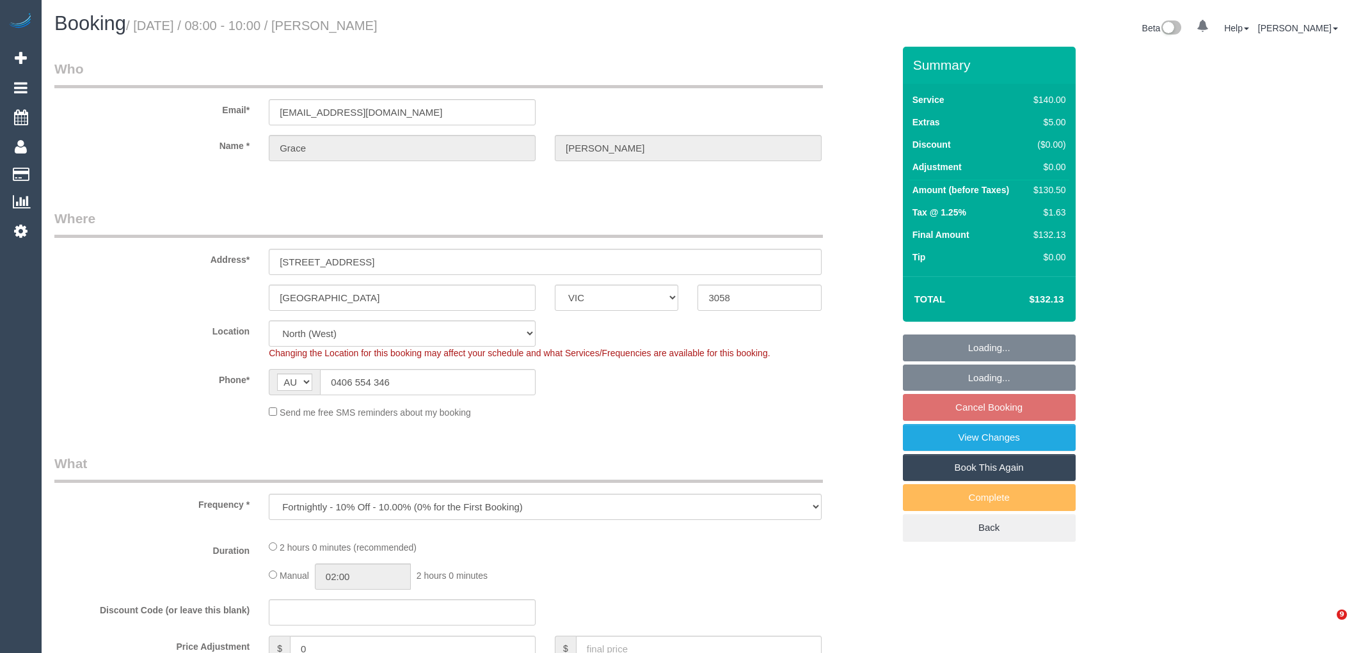
select select "number:35"
select select "spot2"
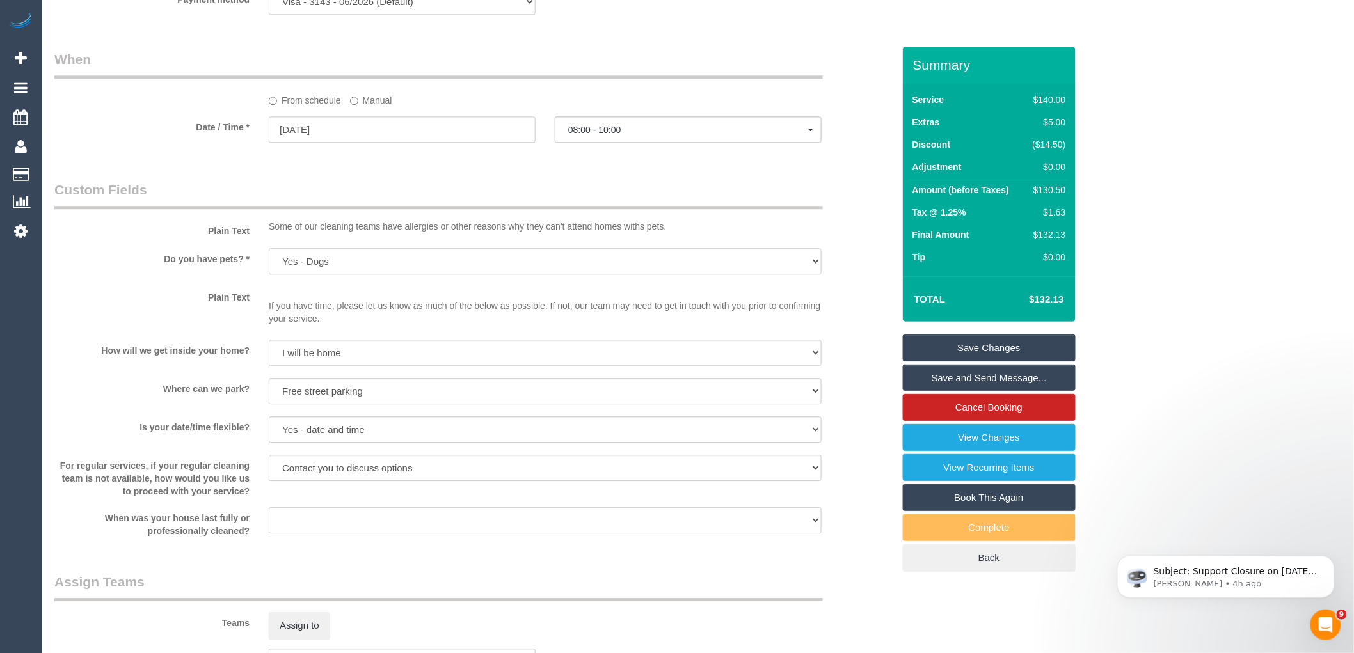
scroll to position [1283, 0]
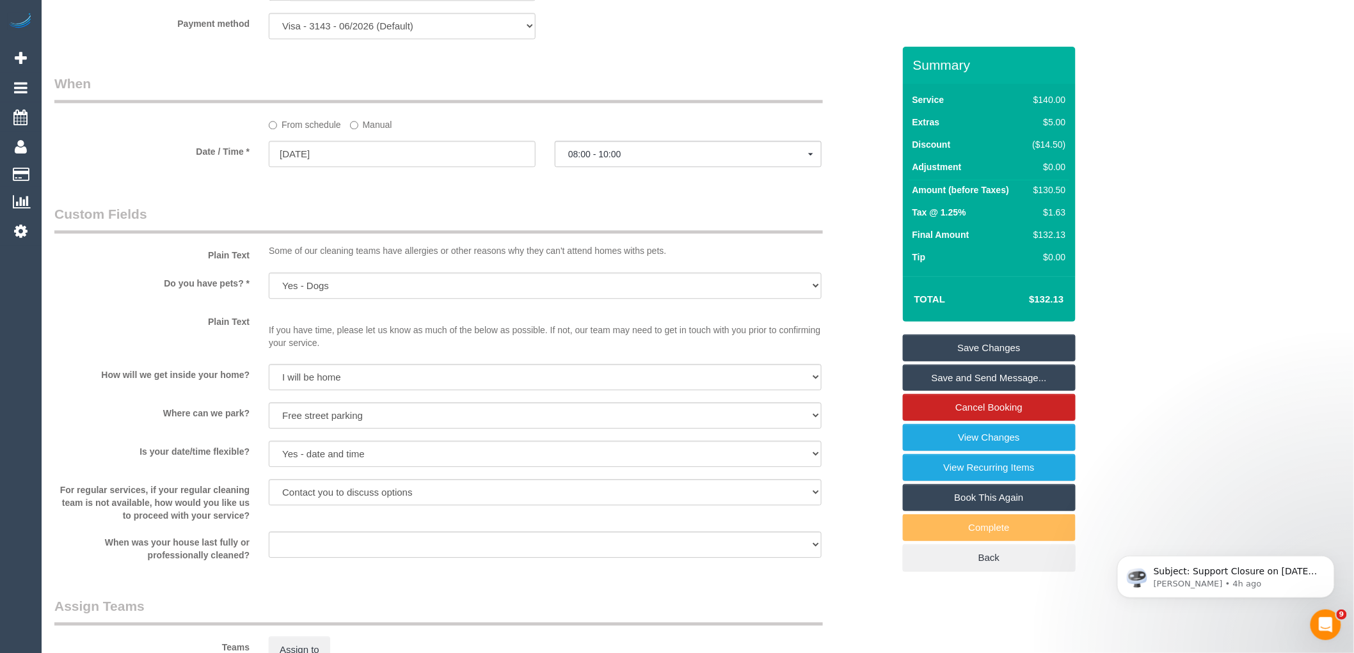
click at [381, 131] on label "Manual" at bounding box center [371, 122] width 42 height 17
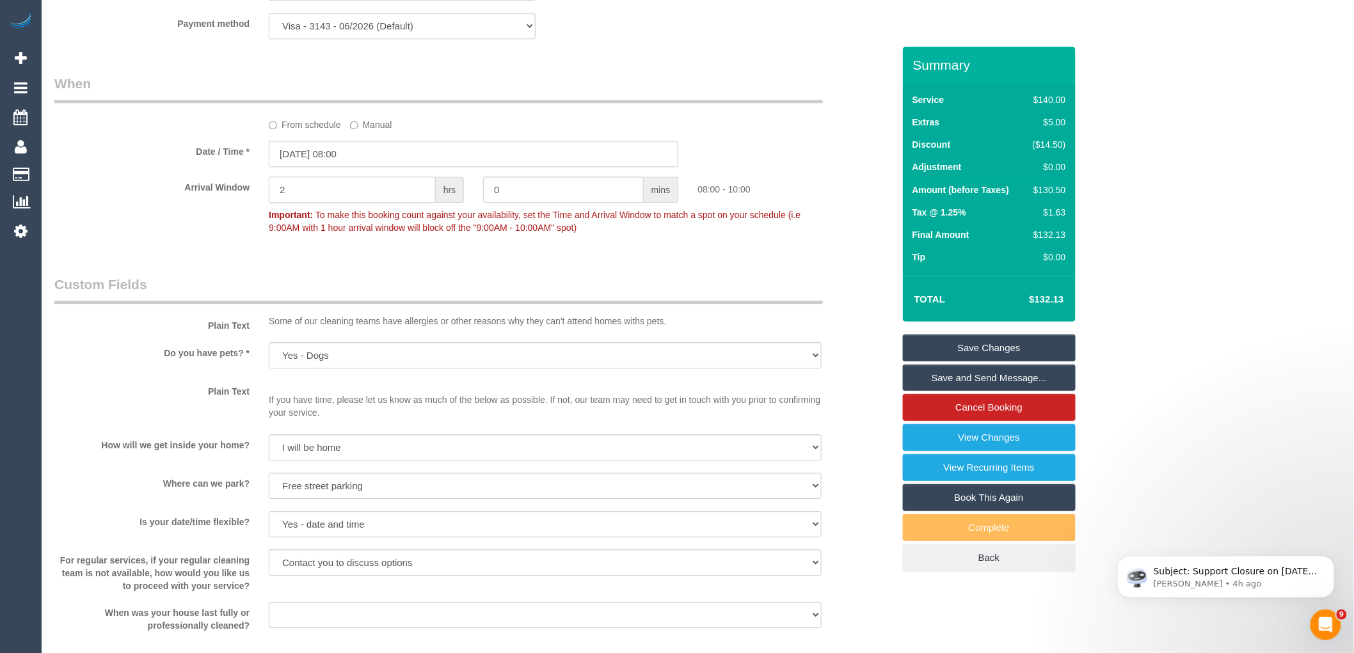
click at [366, 195] on input "2" at bounding box center [352, 190] width 167 height 26
type input "1"
click at [453, 269] on div "Who Email* larkingrace1@gmail.com Name * Grace Larkin Where Address* 4/7 Darlin…" at bounding box center [474, 150] width 858 height 2773
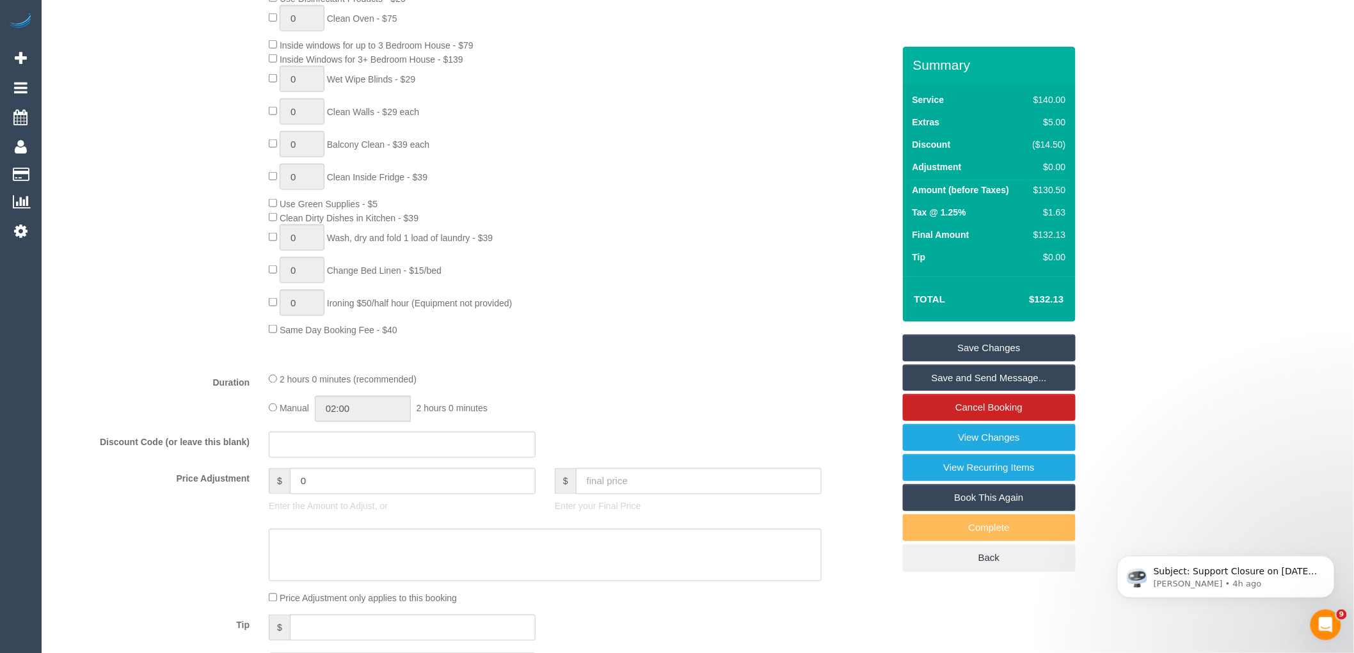
scroll to position [216, 0]
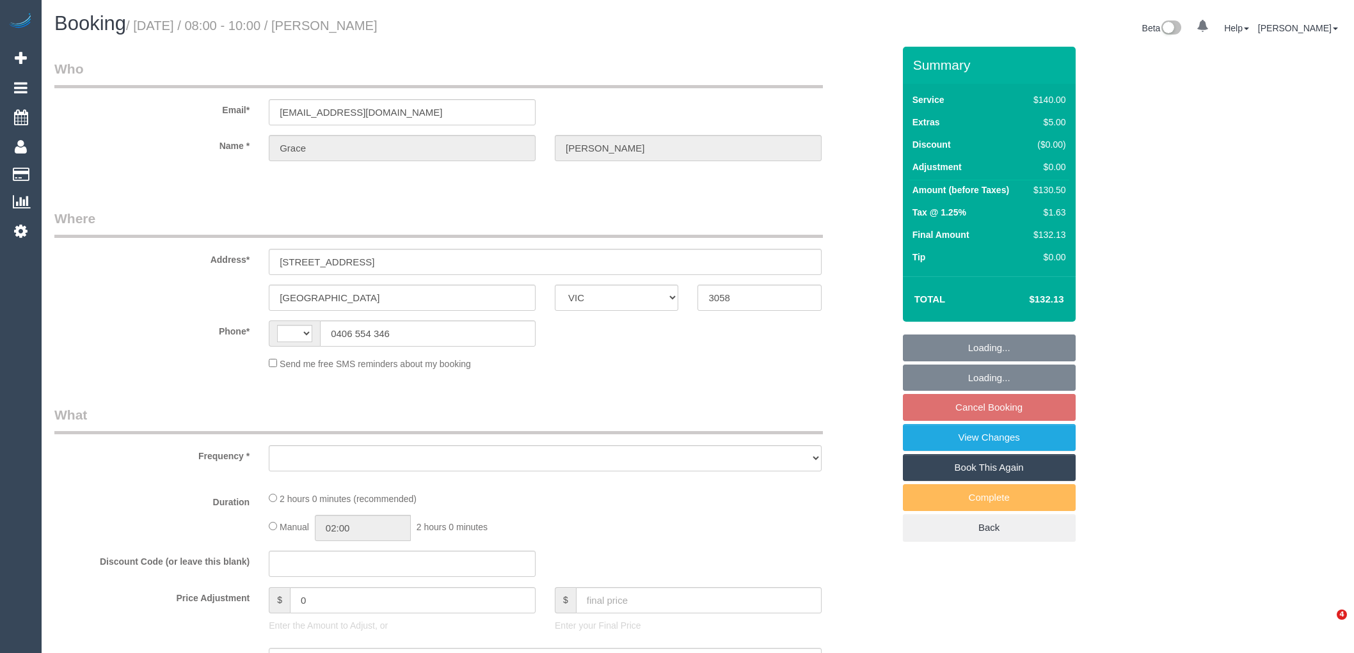
select select "VIC"
select select "object:464"
select select "string:stripe-pm_1PV5gT2GScqysDRVmCd6OCHO"
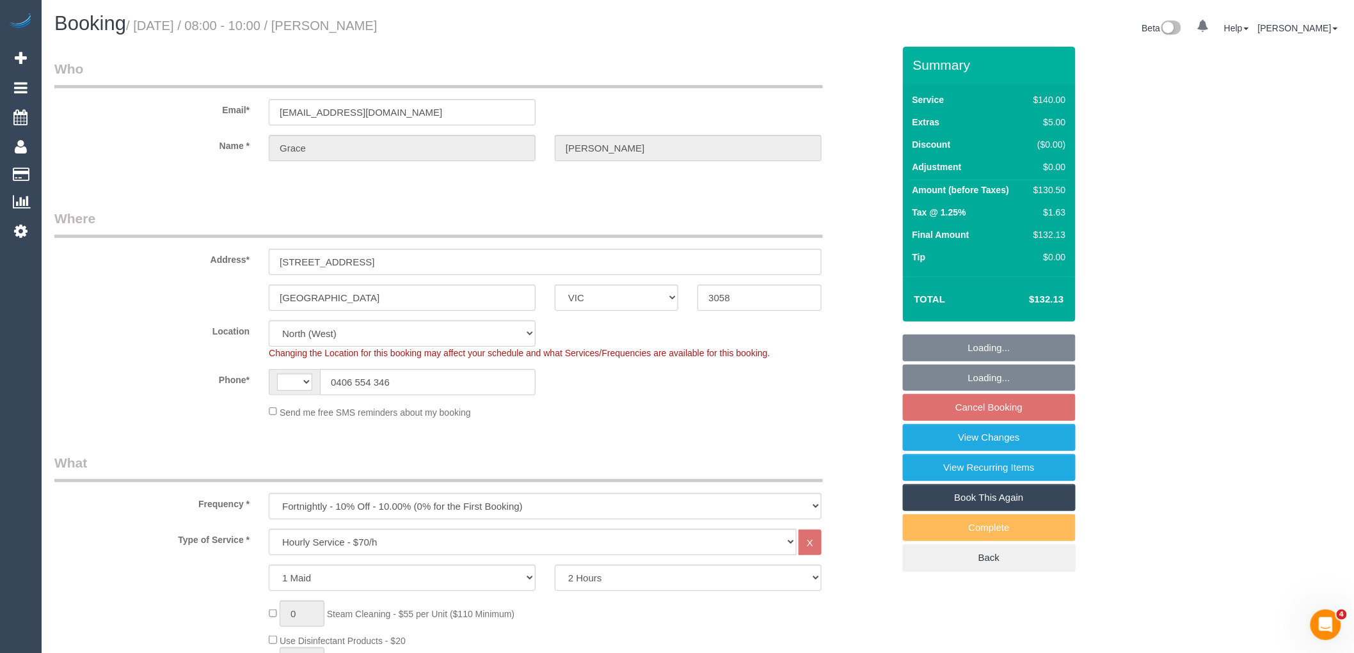
select select "object:862"
select select "string:AU"
select select "number:27"
select select "number:14"
select select "number:19"
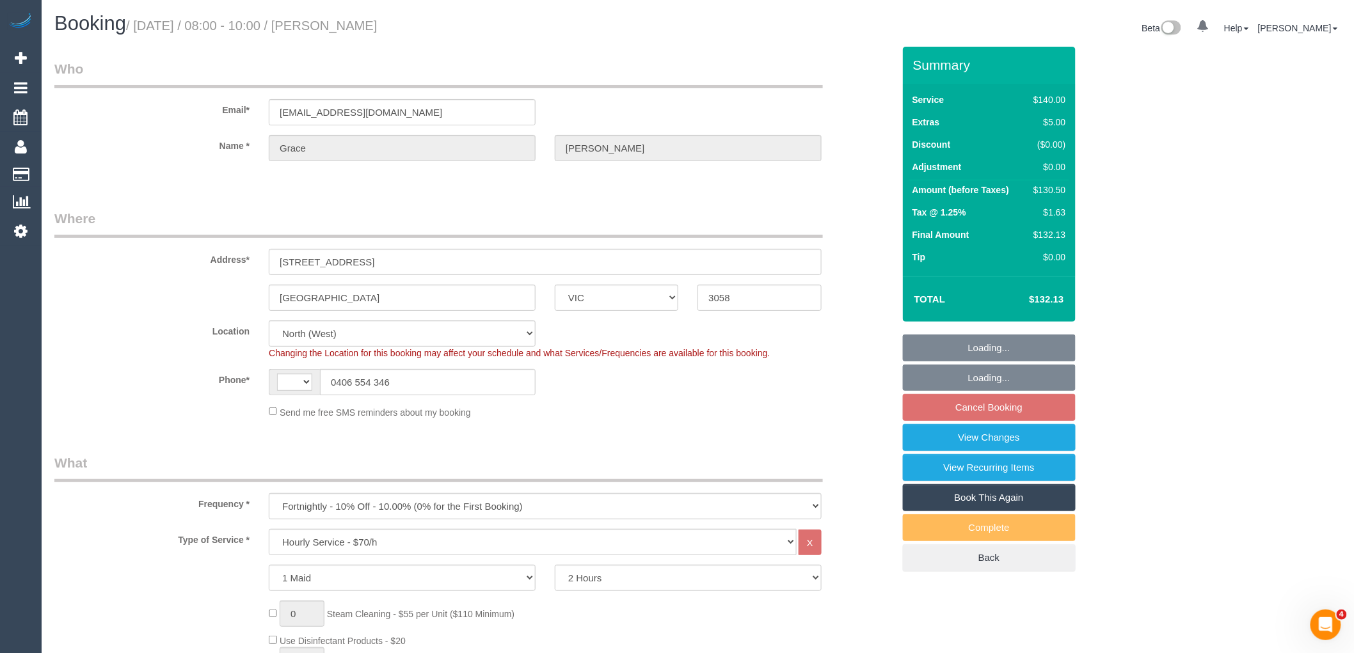
select select "number:22"
select select "number:35"
select select "spot2"
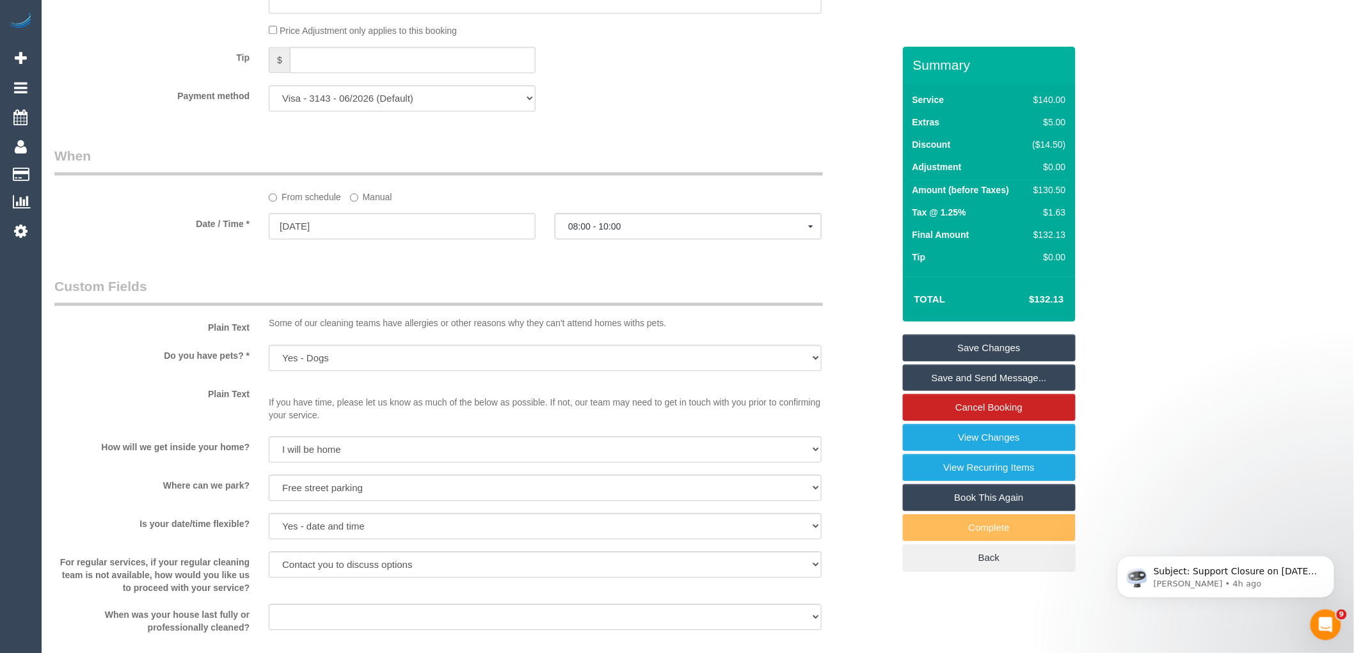
scroll to position [1141, 0]
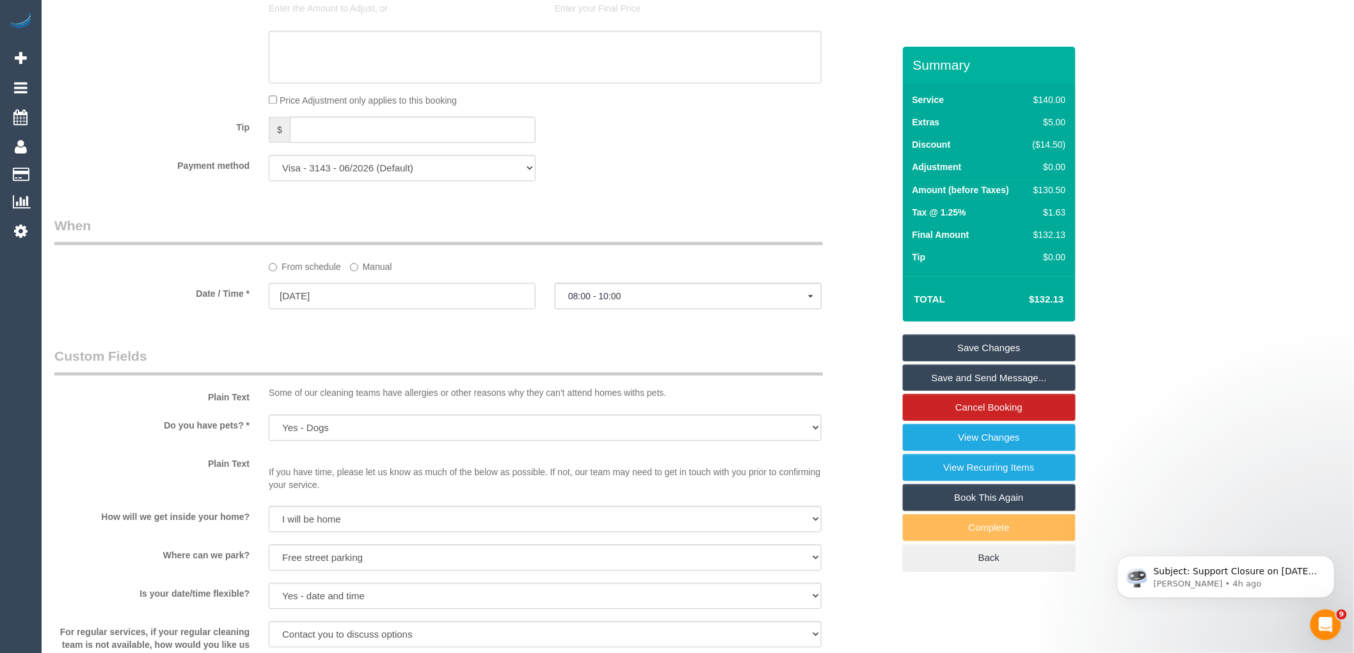
click at [365, 273] on label "Manual" at bounding box center [371, 264] width 42 height 17
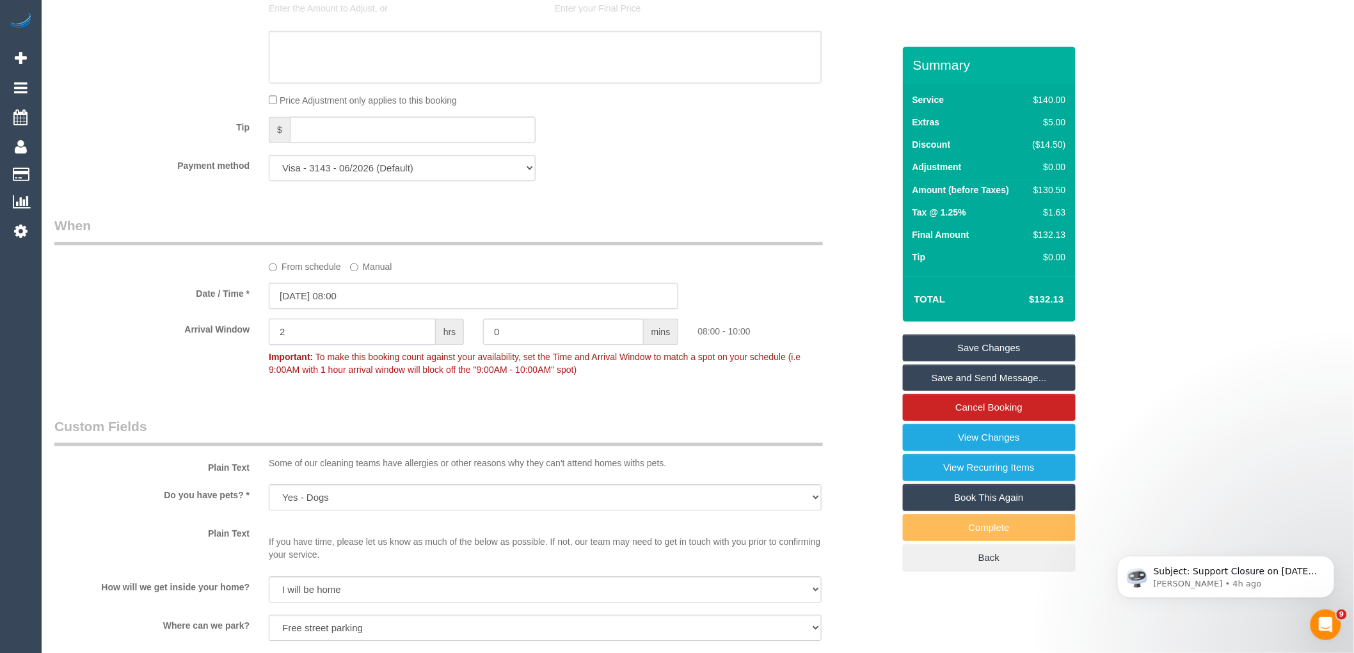
click at [329, 337] on input "2" at bounding box center [352, 332] width 167 height 26
type input "1"
click at [1017, 349] on link "Save Changes" at bounding box center [989, 348] width 173 height 27
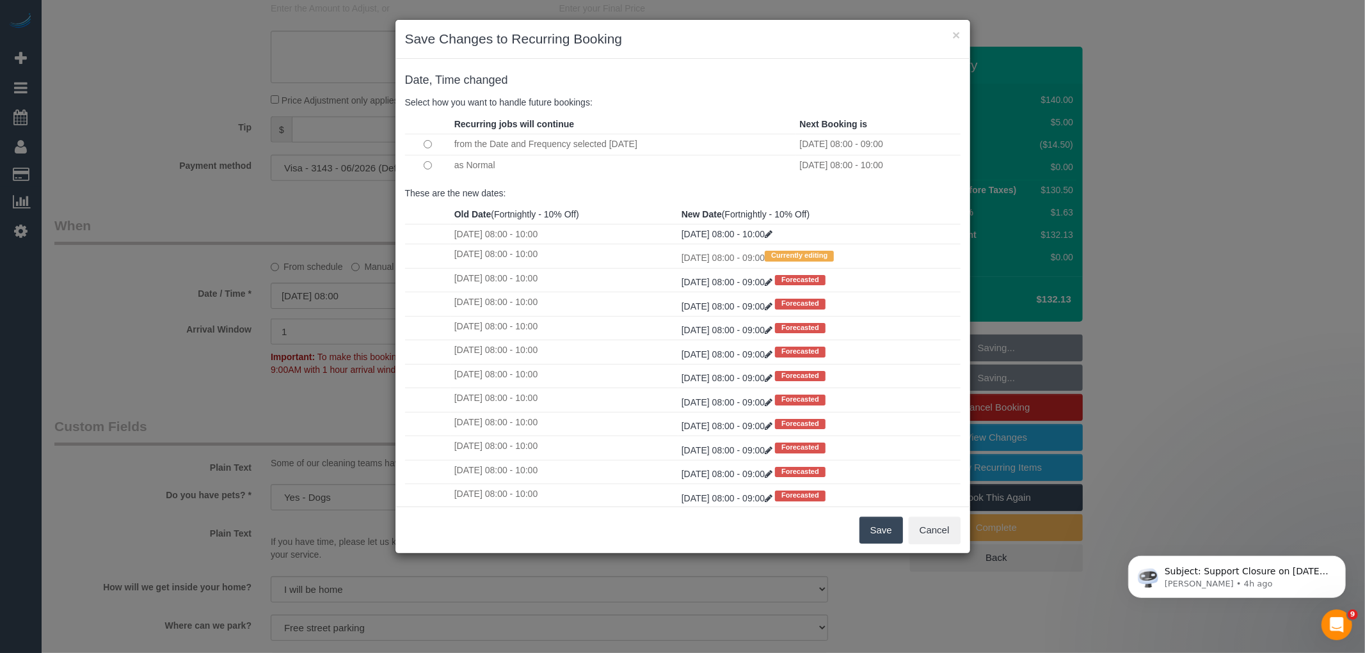
click at [900, 532] on button "Save" at bounding box center [881, 530] width 44 height 27
